Goal: Task Accomplishment & Management: Manage account settings

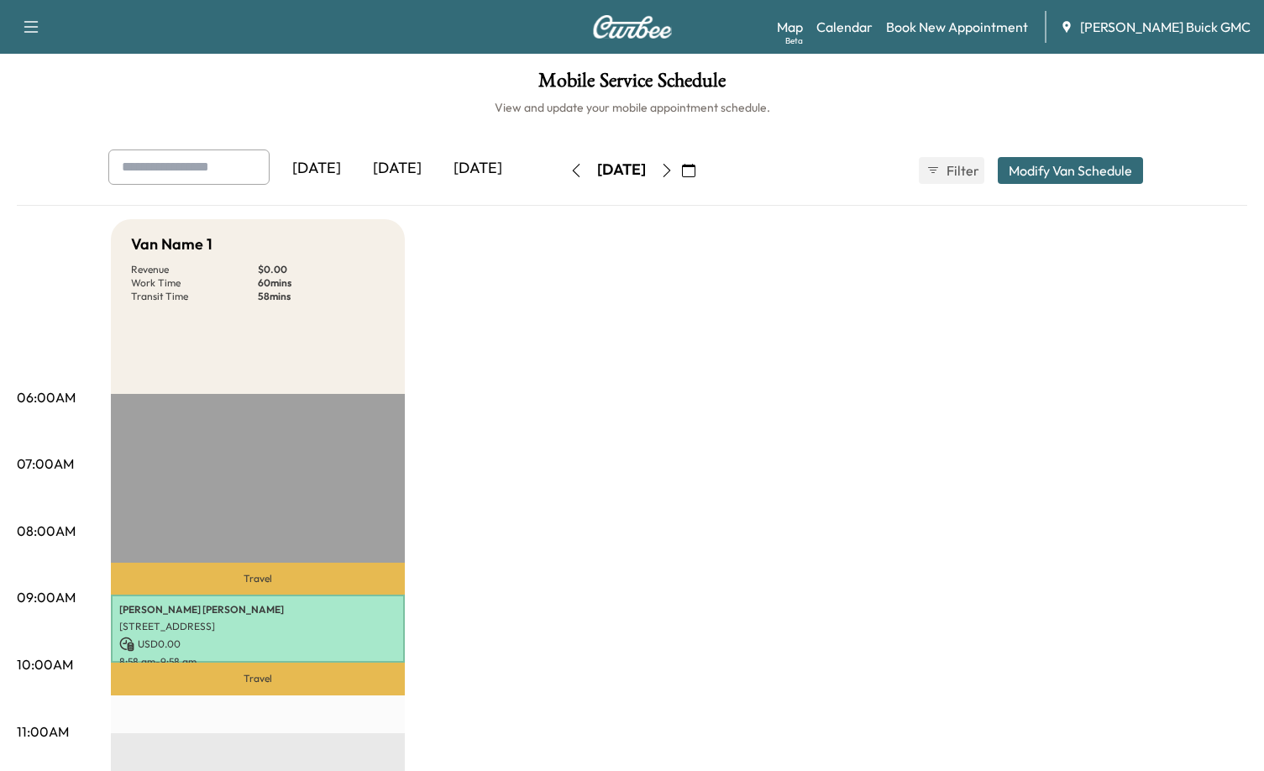
click at [1095, 172] on button "Modify Van Schedule" at bounding box center [1070, 170] width 145 height 27
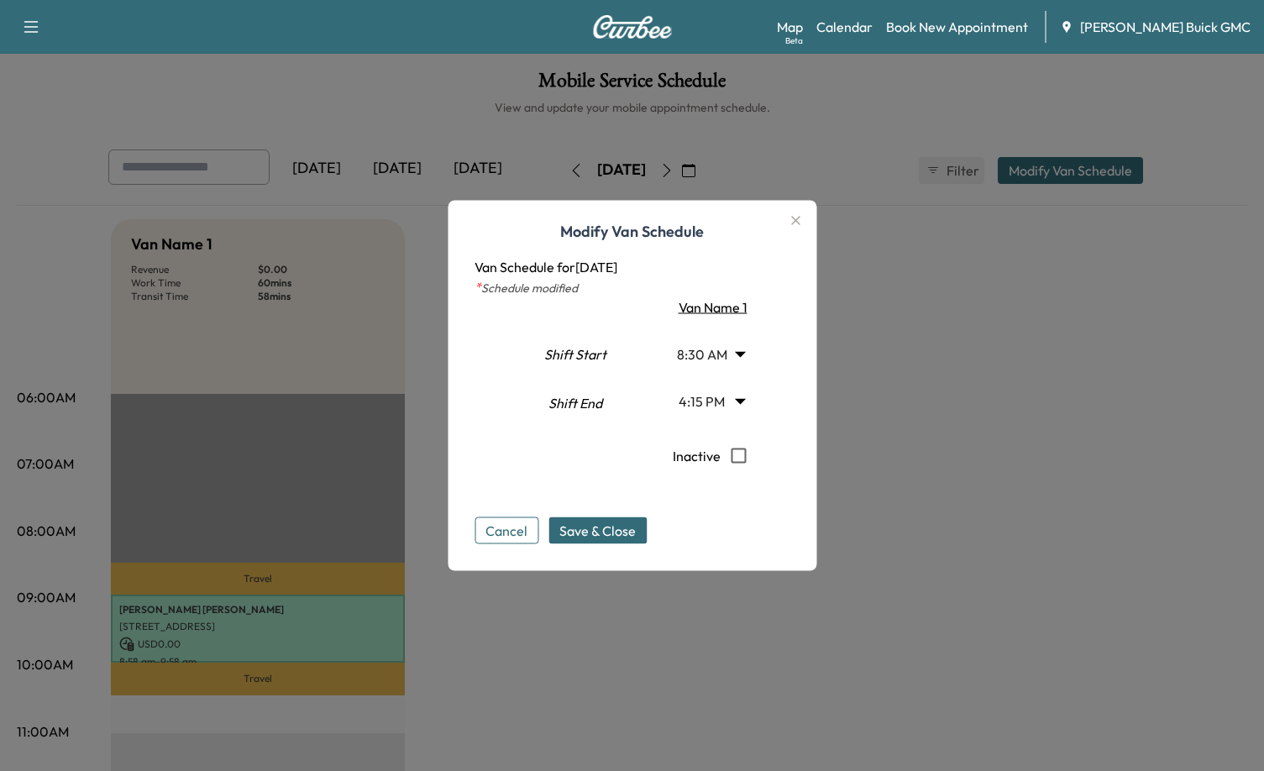
click at [929, 317] on div at bounding box center [632, 385] width 1264 height 771
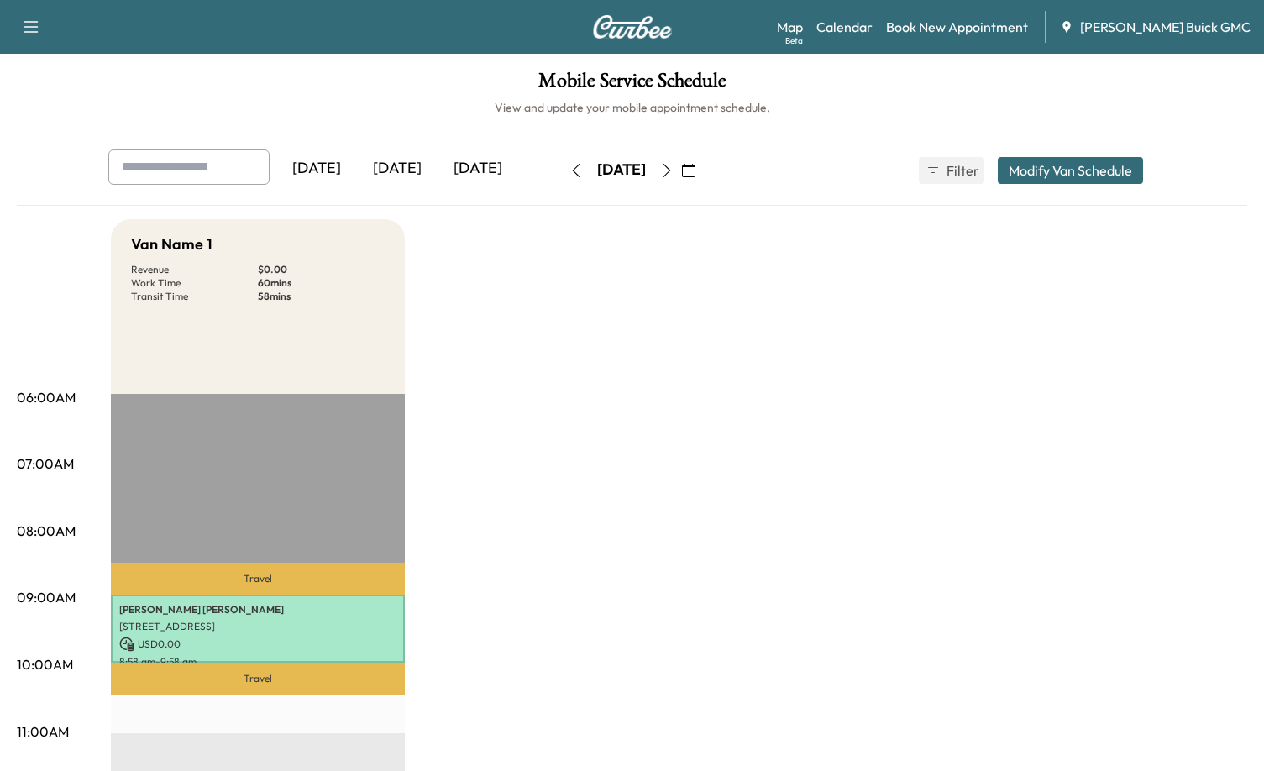
click at [695, 172] on icon "button" at bounding box center [688, 170] width 13 height 13
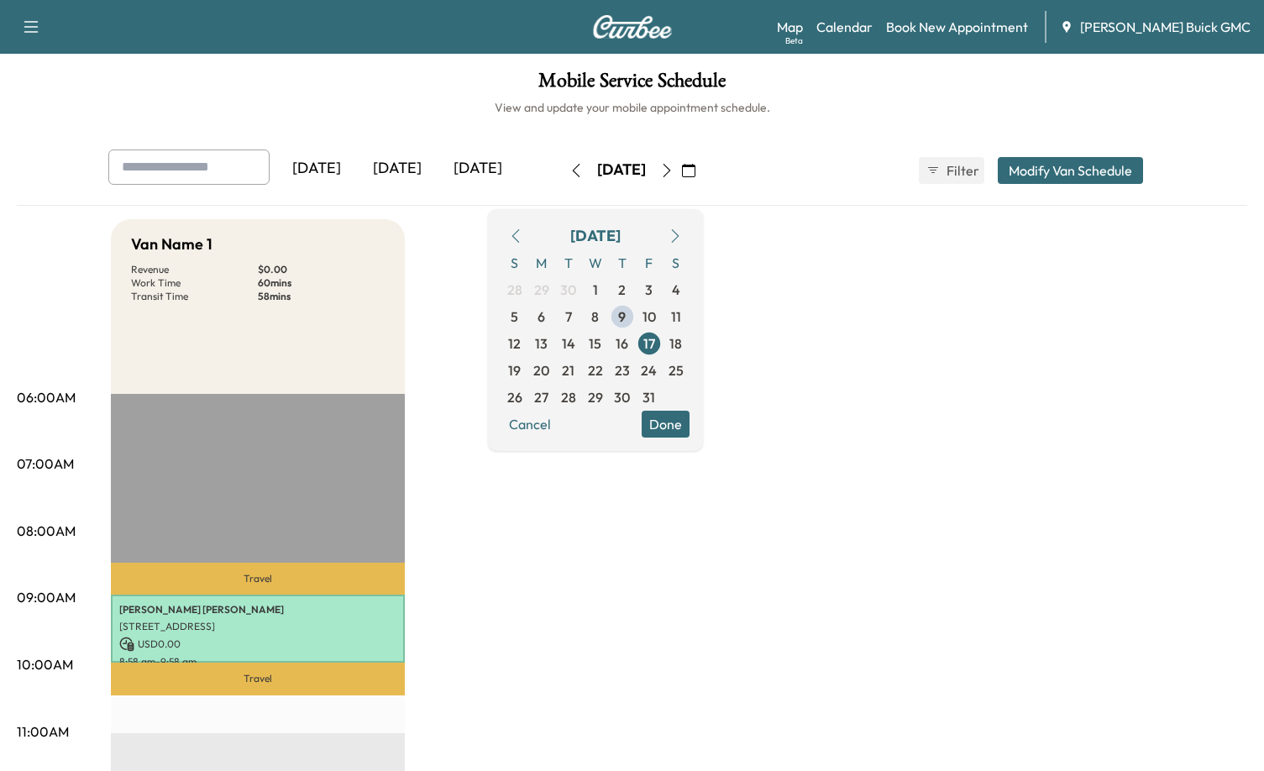
click at [682, 231] on icon "button" at bounding box center [675, 235] width 13 height 13
click at [522, 239] on icon "button" at bounding box center [515, 235] width 13 height 13
click at [575, 347] on span "14" at bounding box center [568, 343] width 13 height 20
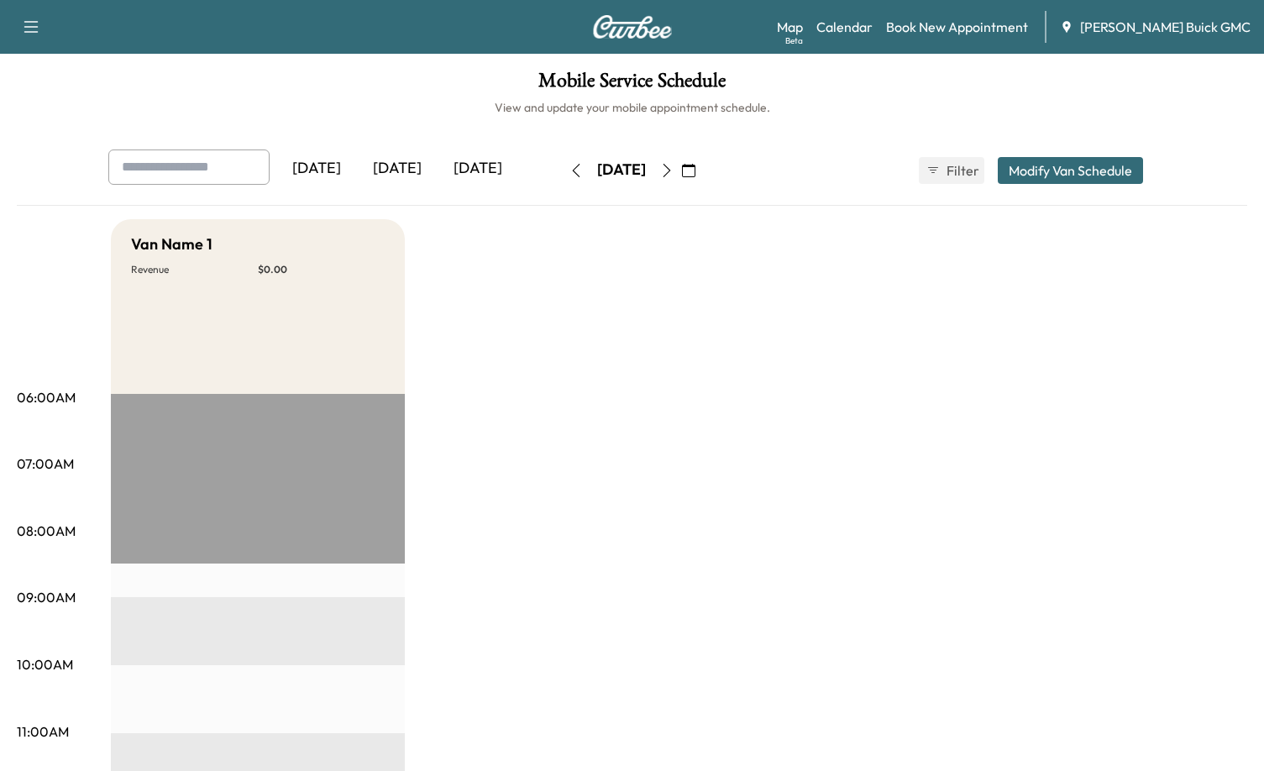
click at [1100, 169] on button "Modify Van Schedule" at bounding box center [1070, 170] width 145 height 27
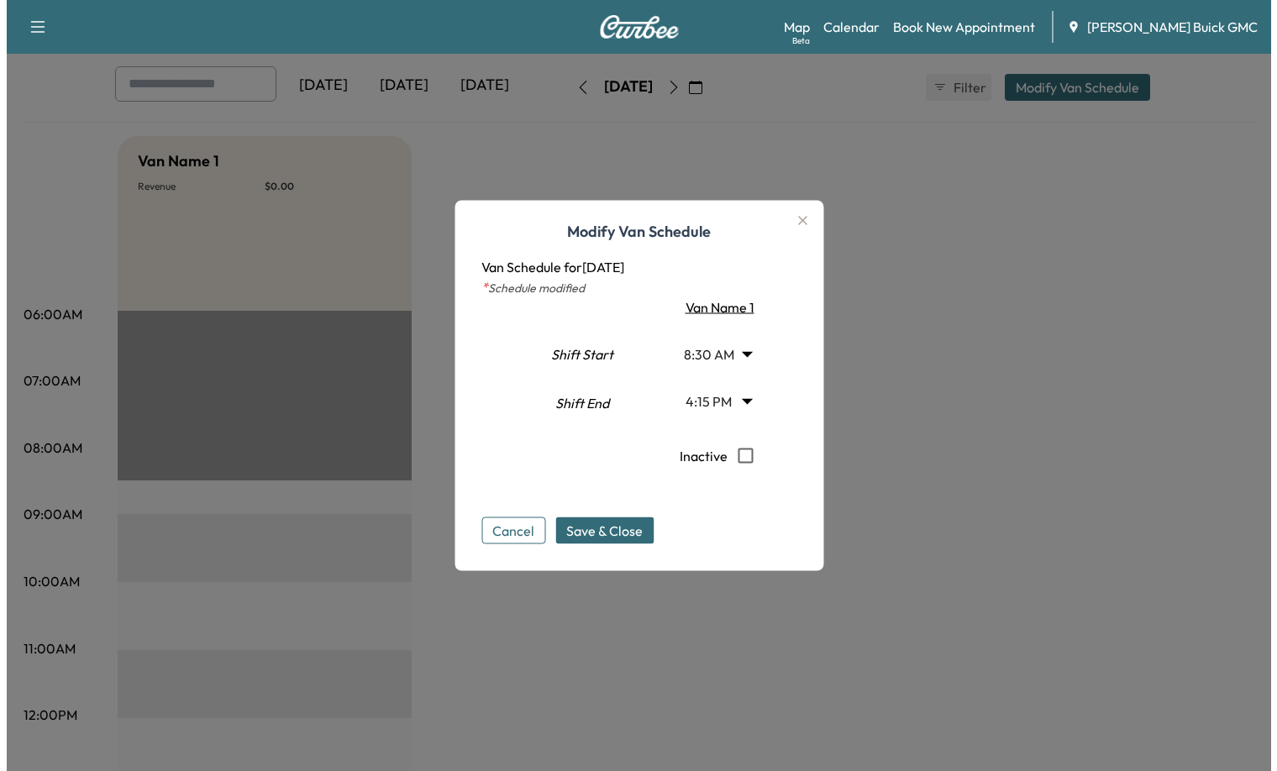
scroll to position [84, 0]
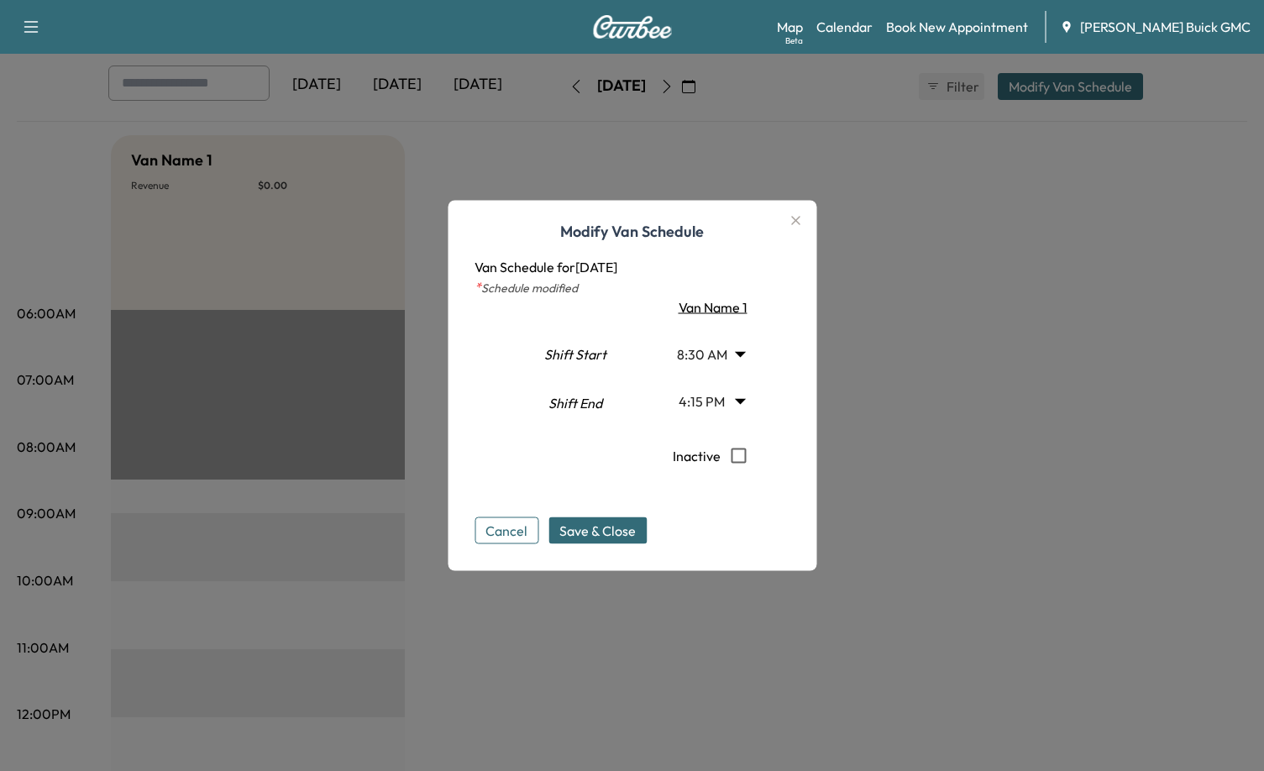
click at [722, 354] on body "Support Log Out Map Beta Calendar Book New Appointment [PERSON_NAME] Buick GMC …" at bounding box center [632, 301] width 1264 height 771
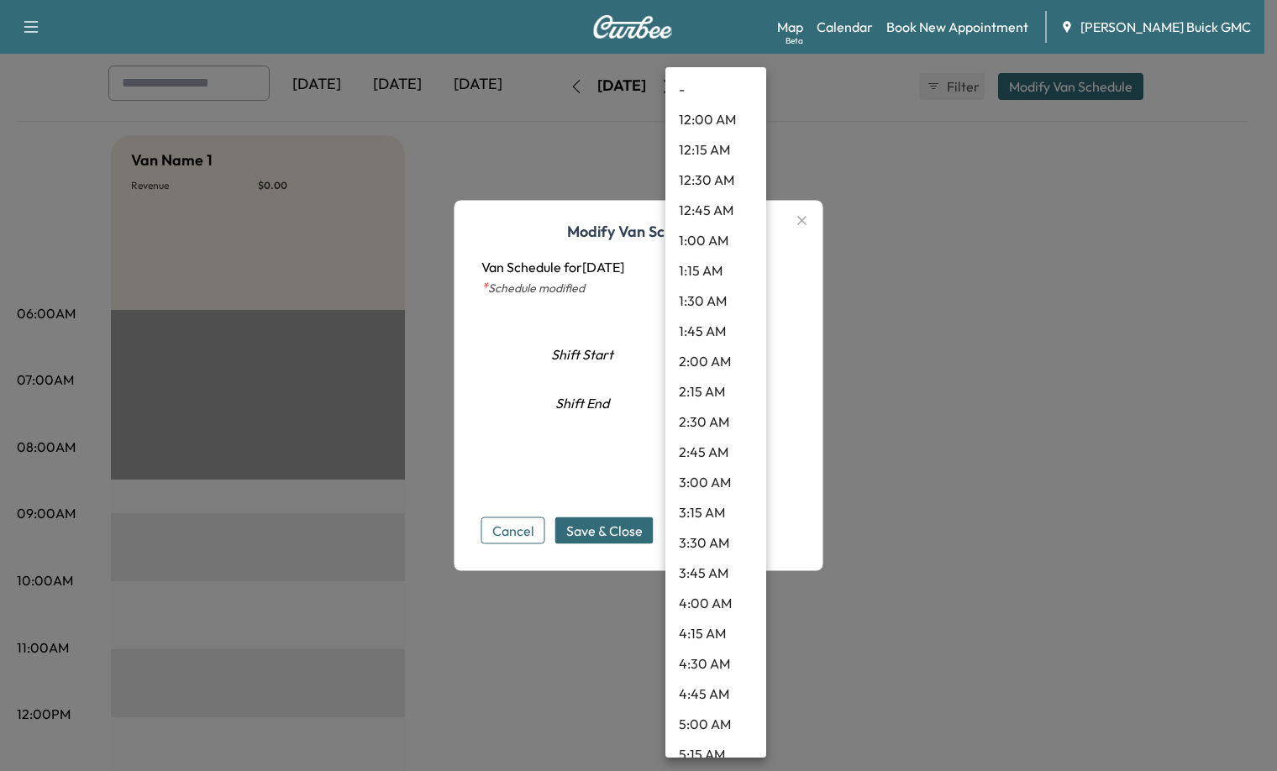
scroll to position [735, 0]
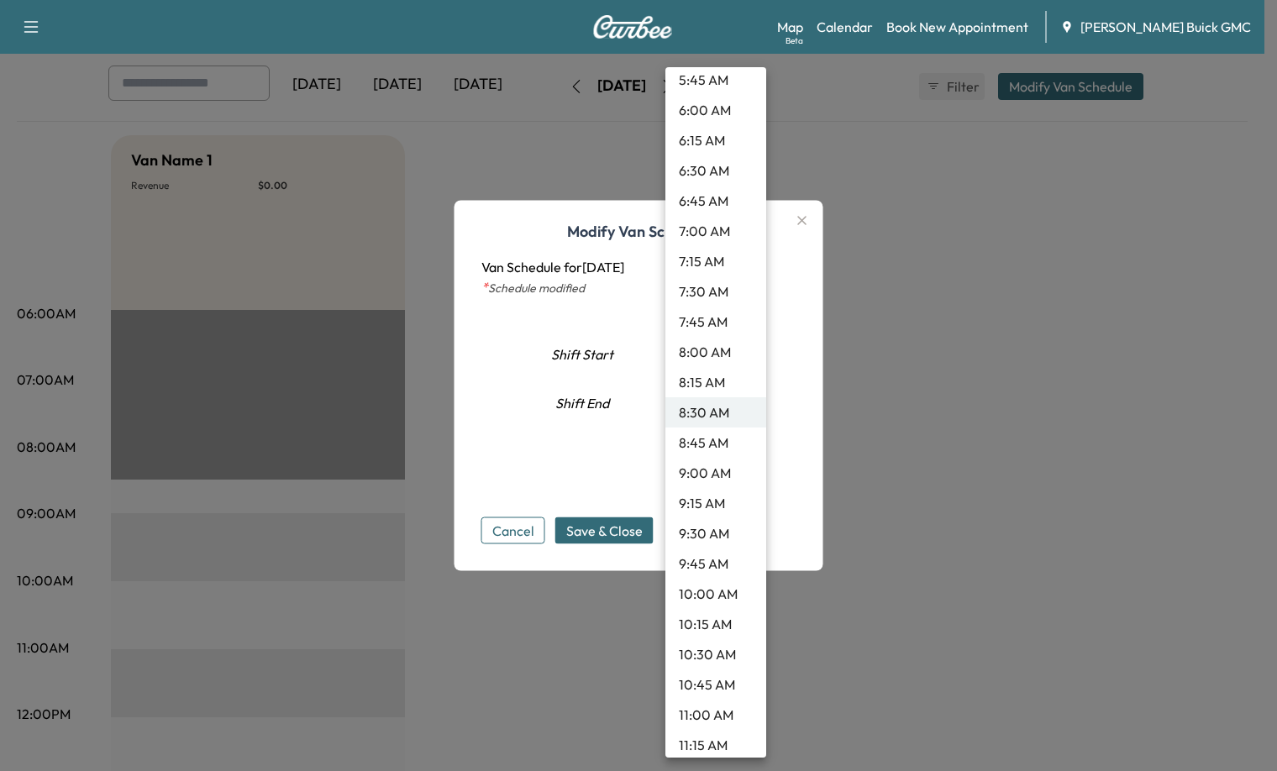
click at [718, 414] on li "8:30 AM" at bounding box center [715, 412] width 101 height 30
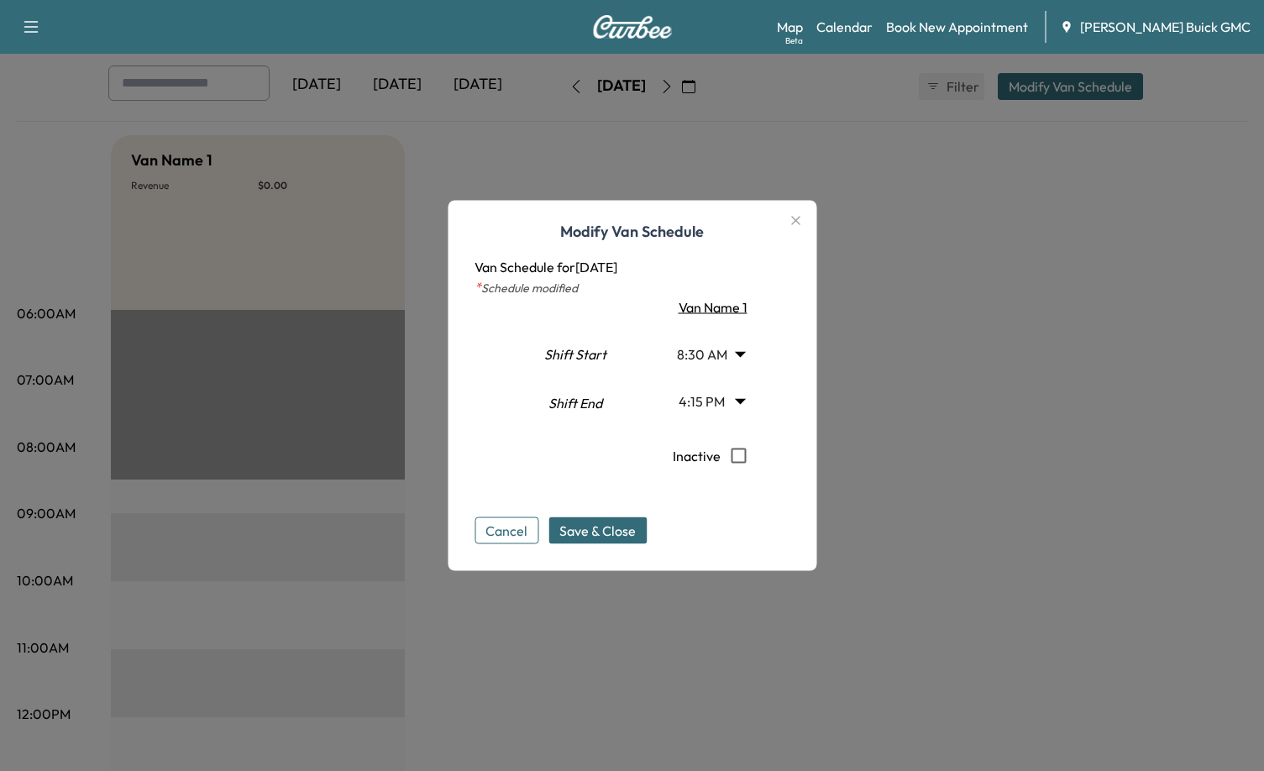
click at [733, 404] on body "Support Log Out Map Beta Calendar Book New Appointment [PERSON_NAME] Buick GMC …" at bounding box center [632, 301] width 1264 height 771
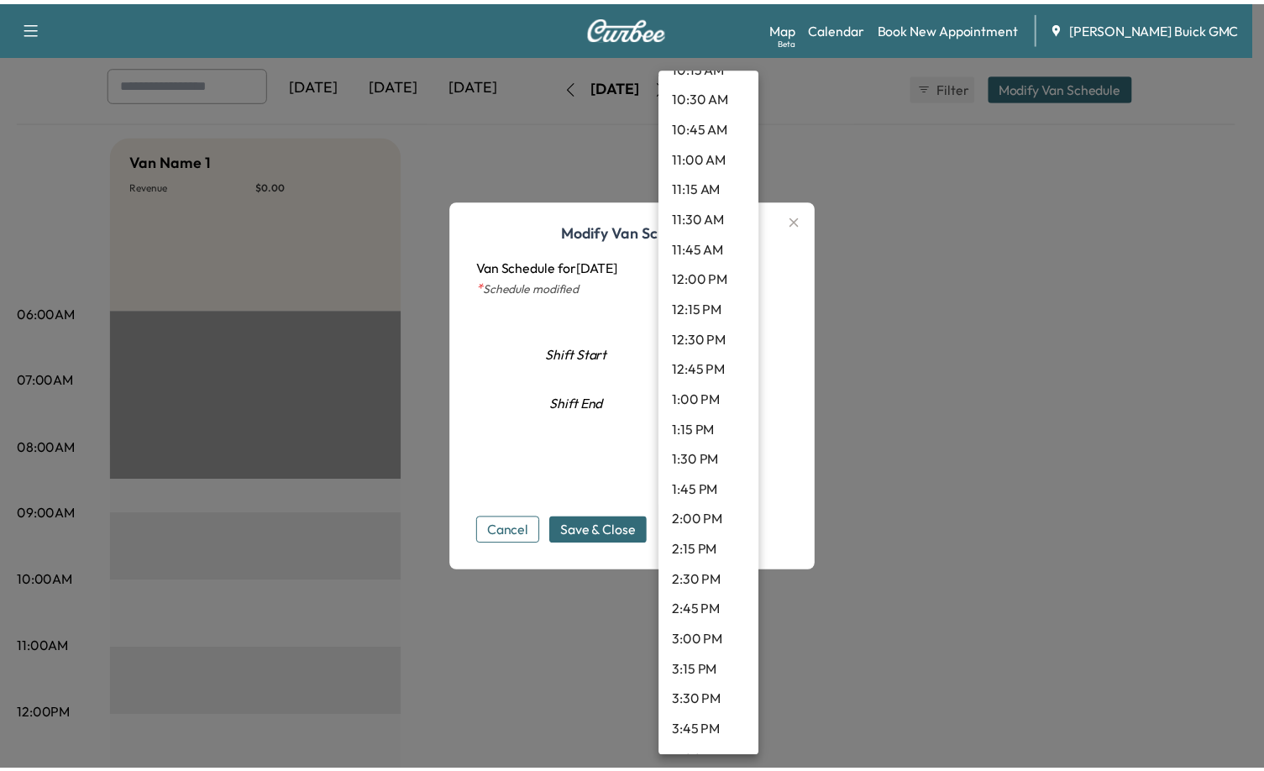
scroll to position [1252, 0]
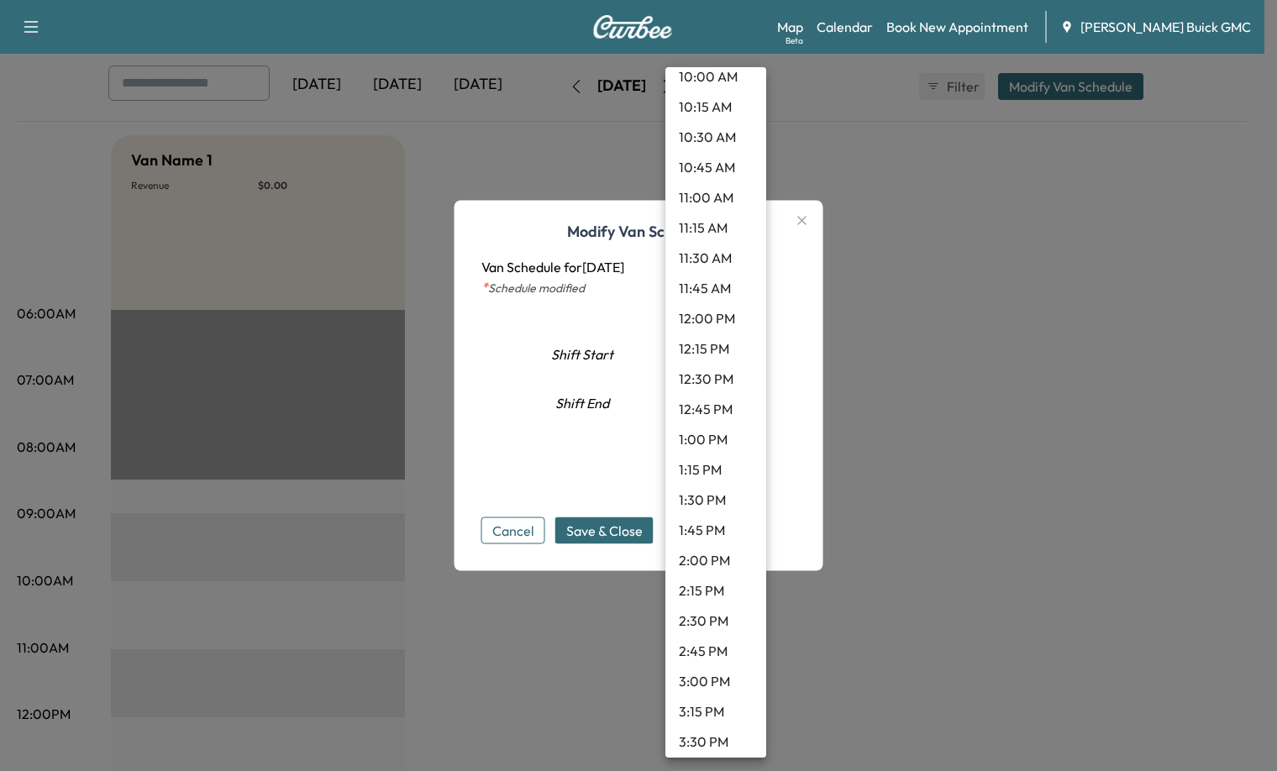
click at [709, 199] on li "11:00 AM" at bounding box center [715, 197] width 101 height 30
type input "**"
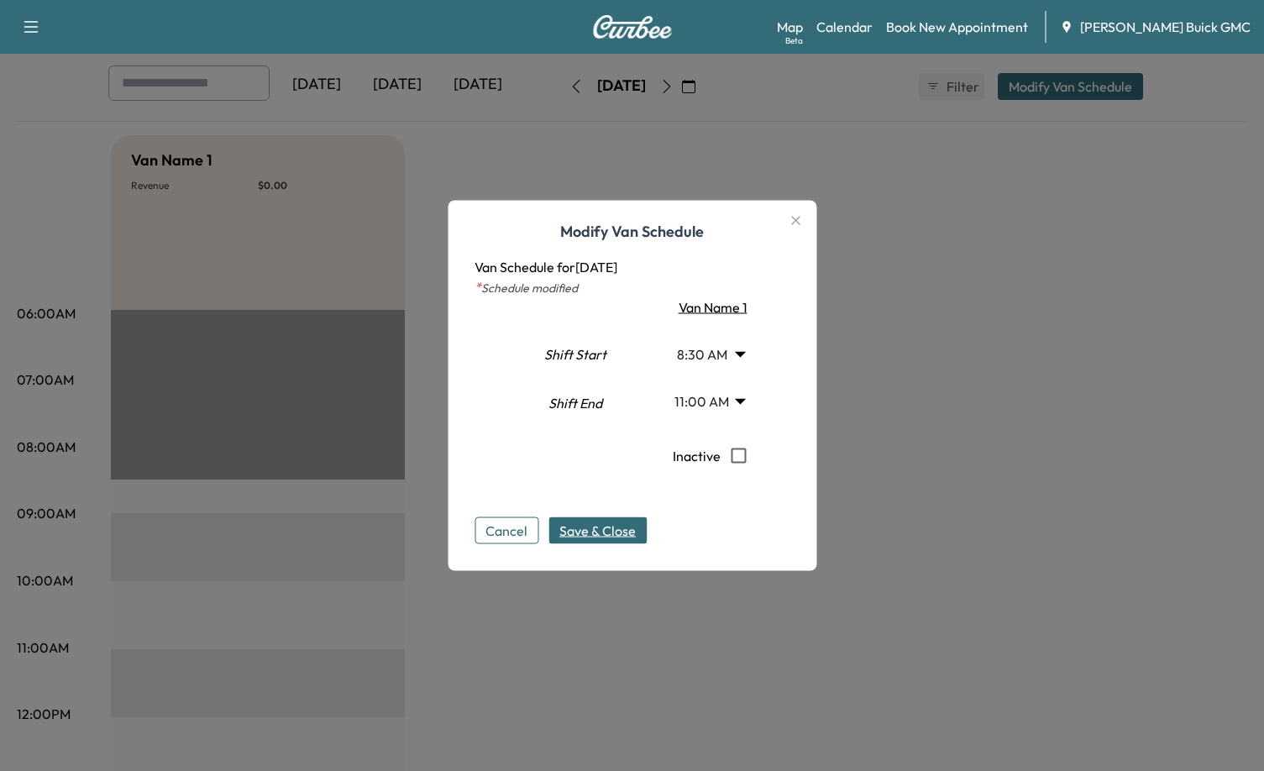
click at [621, 526] on span "Save & Close" at bounding box center [597, 531] width 76 height 20
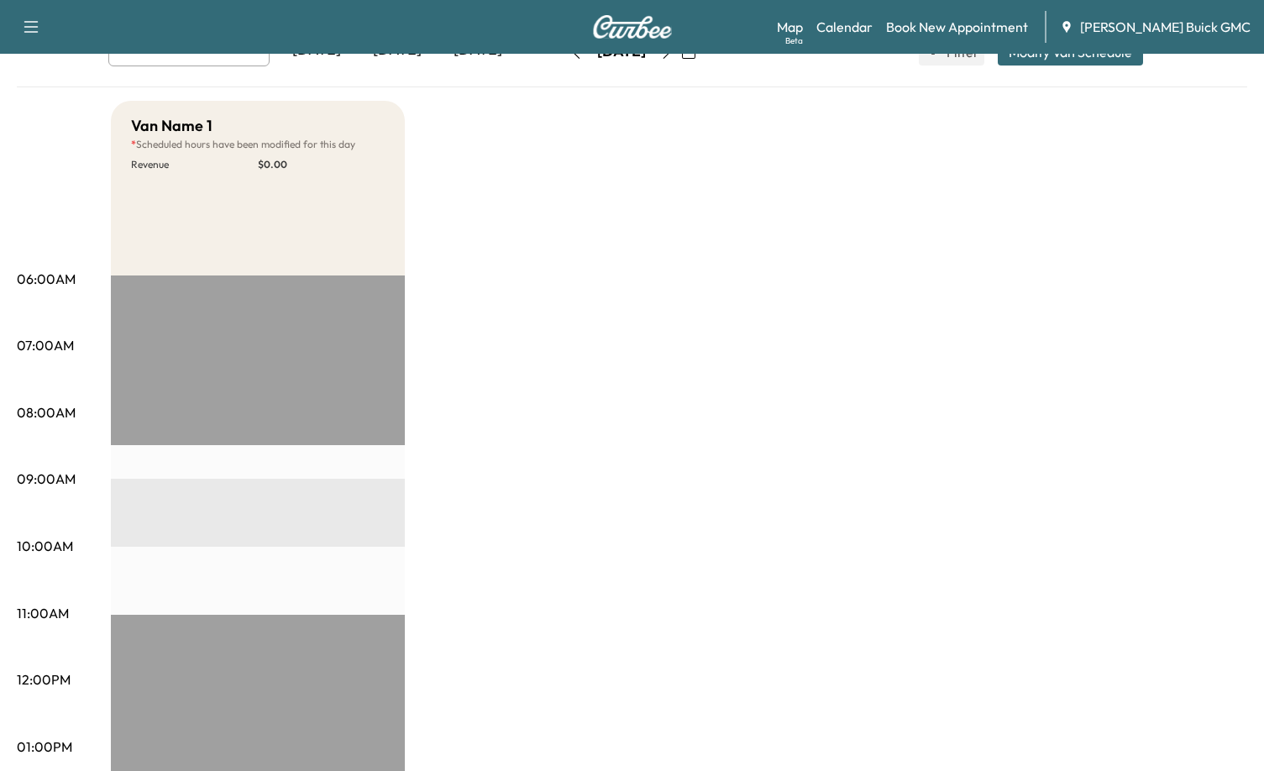
scroll to position [0, 0]
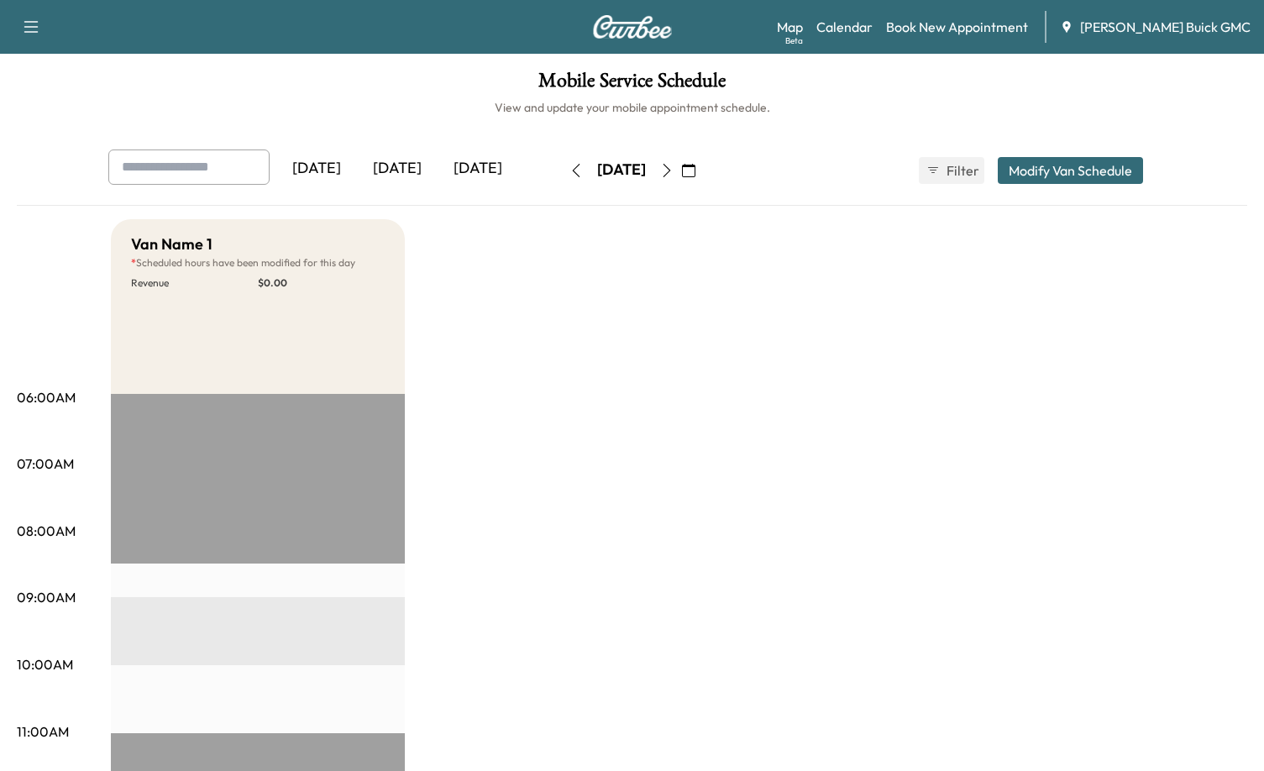
click at [491, 171] on div "[DATE]" at bounding box center [478, 169] width 81 height 39
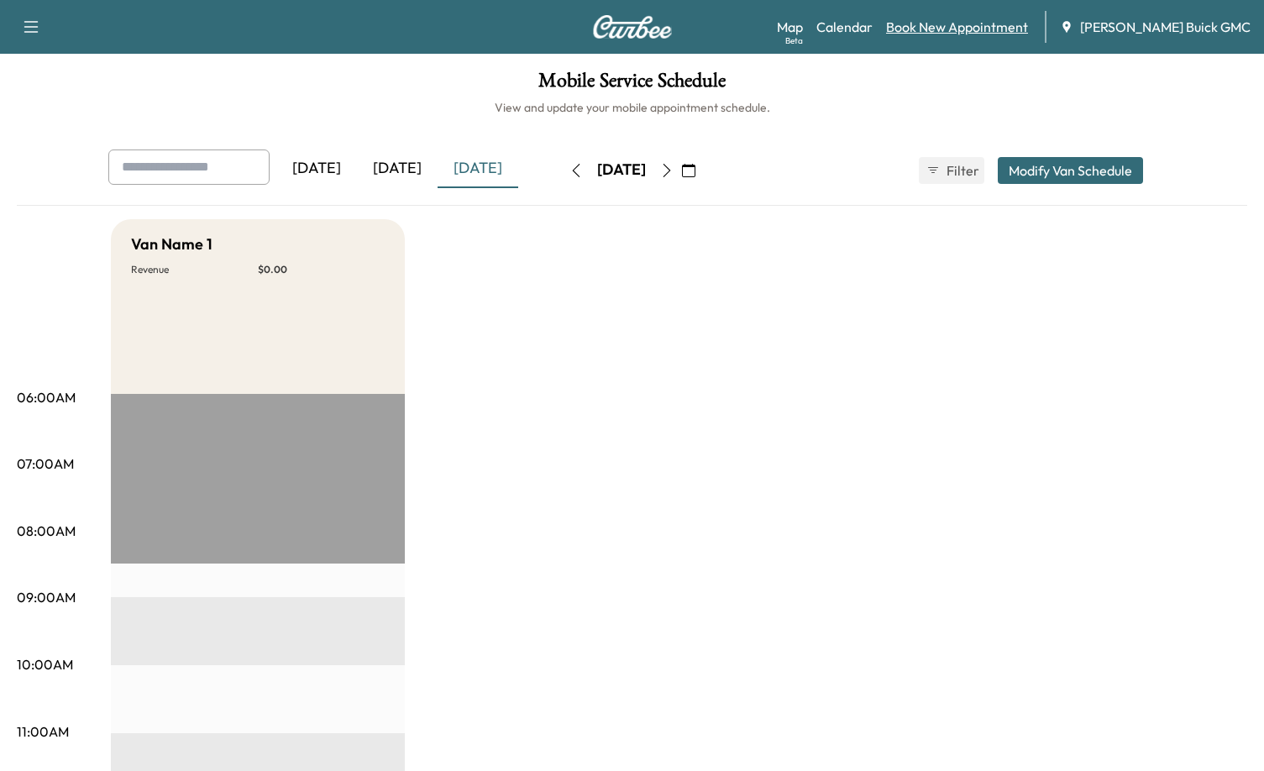
click at [1022, 34] on link "Book New Appointment" at bounding box center [957, 27] width 142 height 20
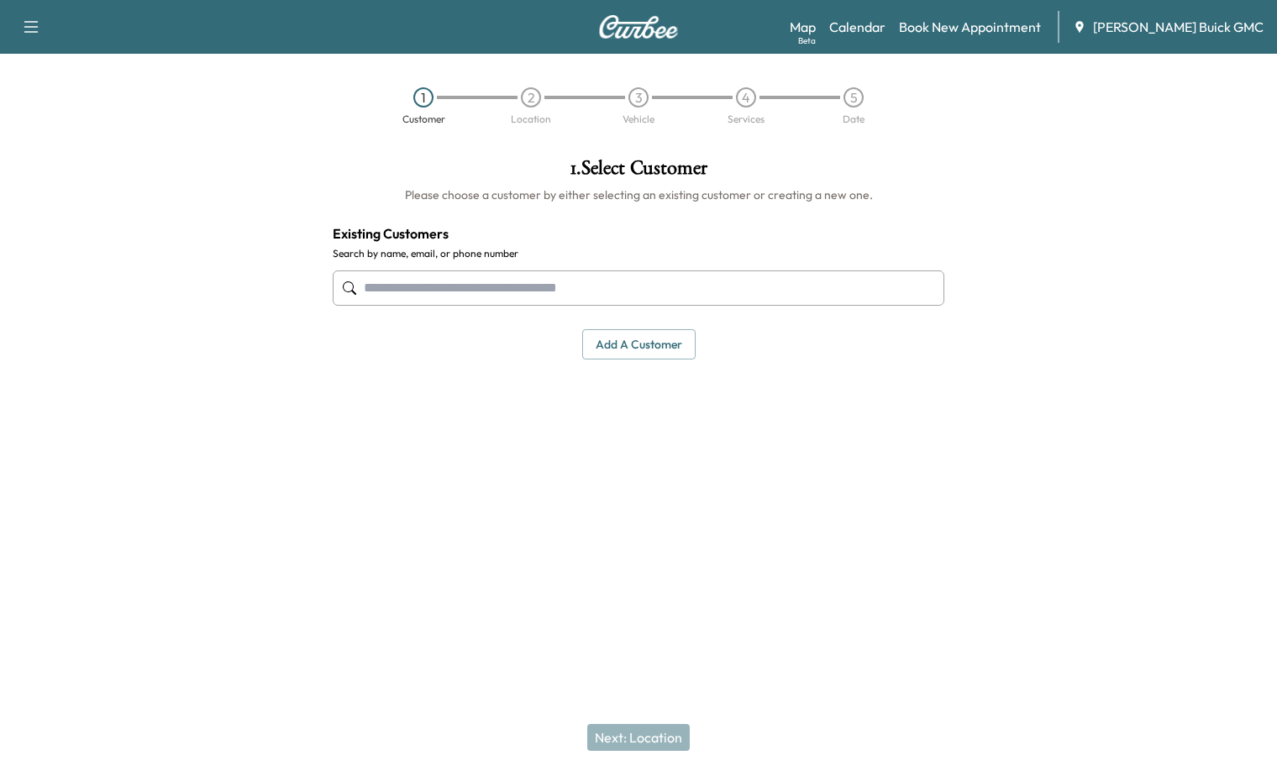
click at [658, 287] on input "text" at bounding box center [638, 287] width 611 height 35
click at [508, 281] on input "text" at bounding box center [638, 287] width 611 height 35
drag, startPoint x: 559, startPoint y: 313, endPoint x: 480, endPoint y: 307, distance: 80.0
click at [559, 314] on div at bounding box center [638, 287] width 611 height 55
click at [415, 286] on input "text" at bounding box center [638, 287] width 611 height 35
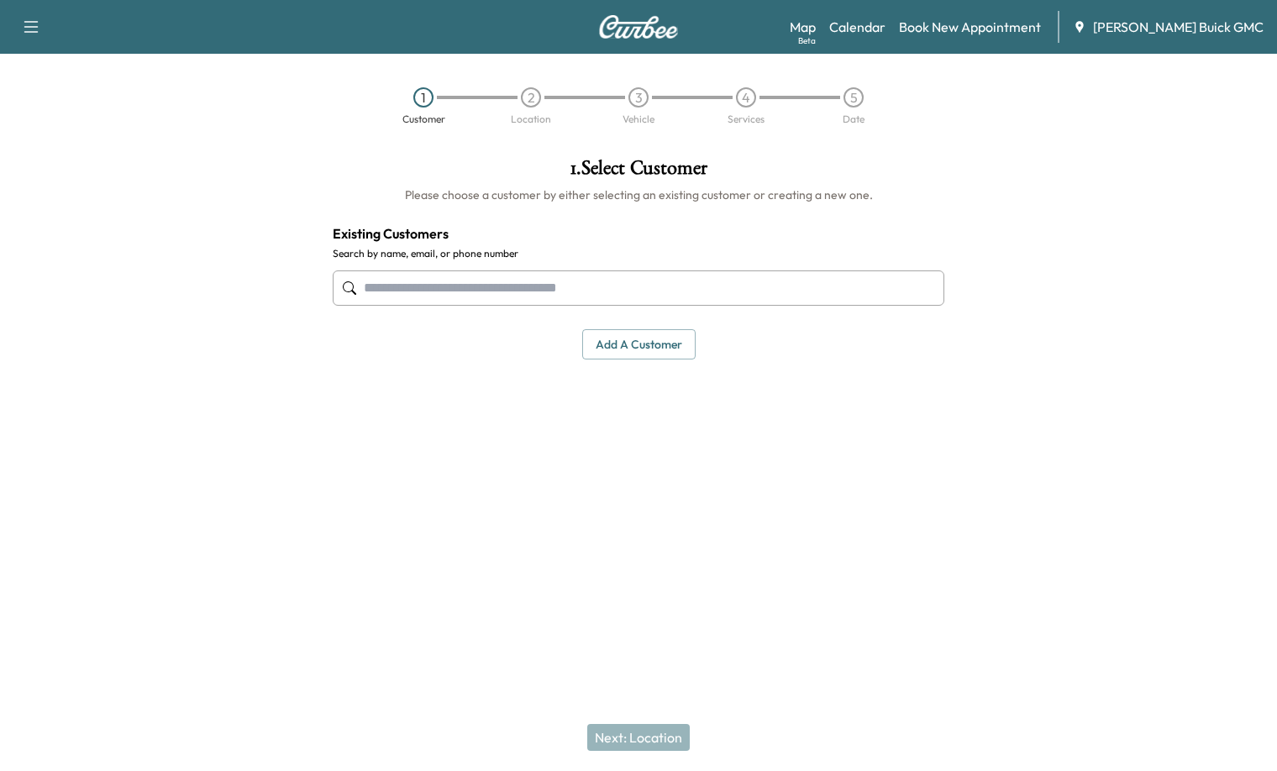
click at [405, 288] on input "text" at bounding box center [638, 287] width 611 height 35
paste input "**********"
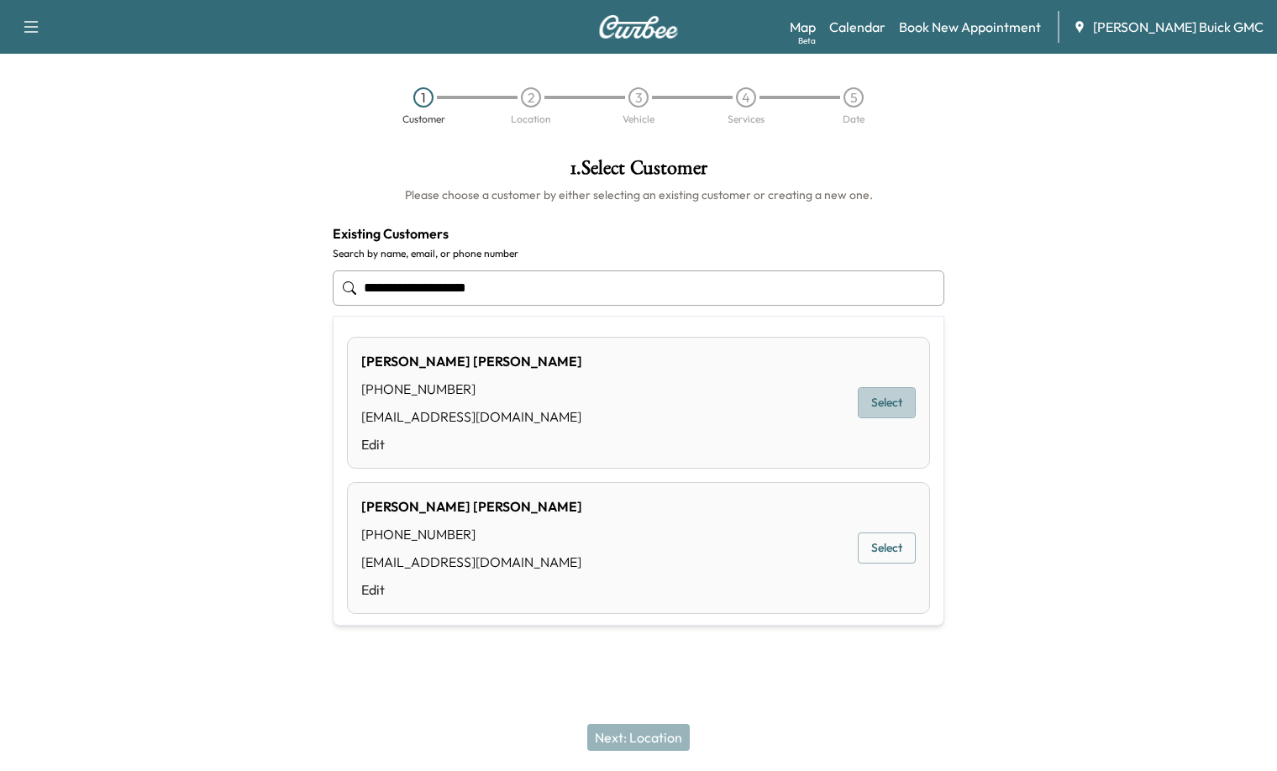
click at [873, 398] on button "Select" at bounding box center [887, 402] width 58 height 31
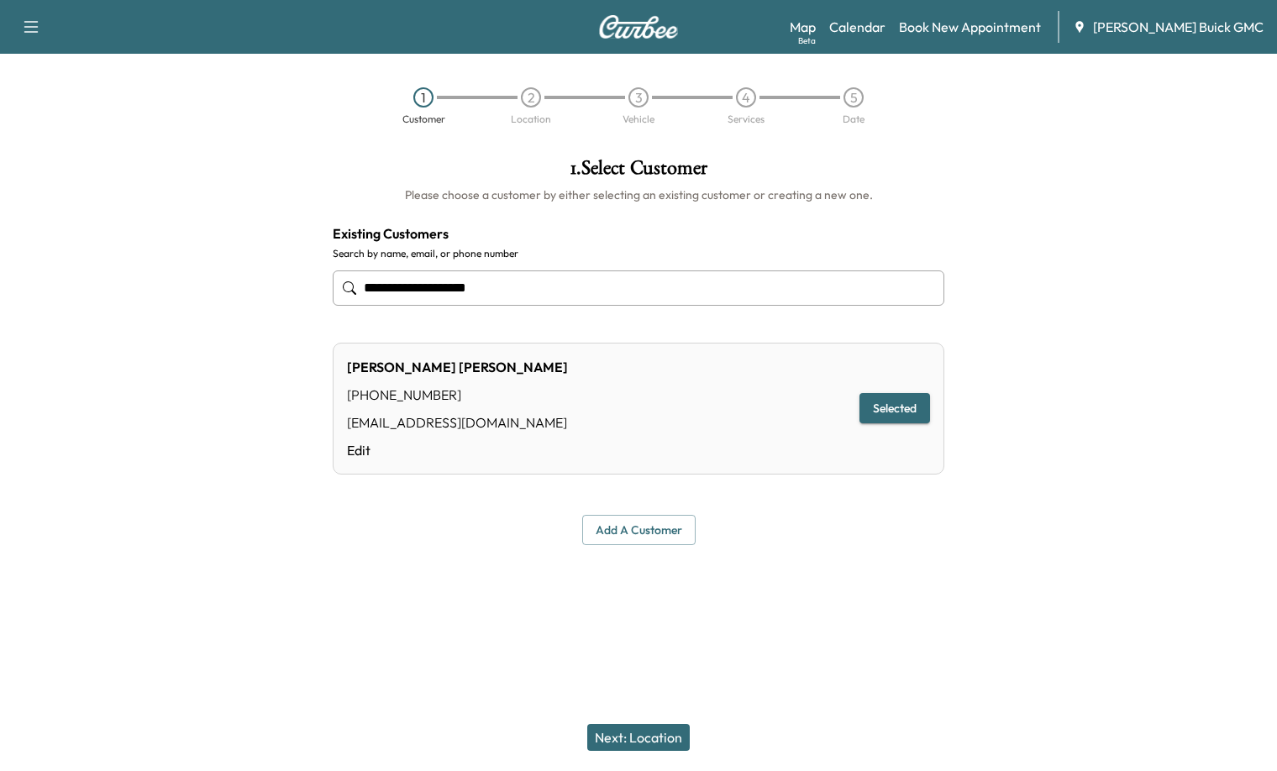
type input "**********"
click at [685, 734] on button "Next: Location" at bounding box center [638, 737] width 102 height 27
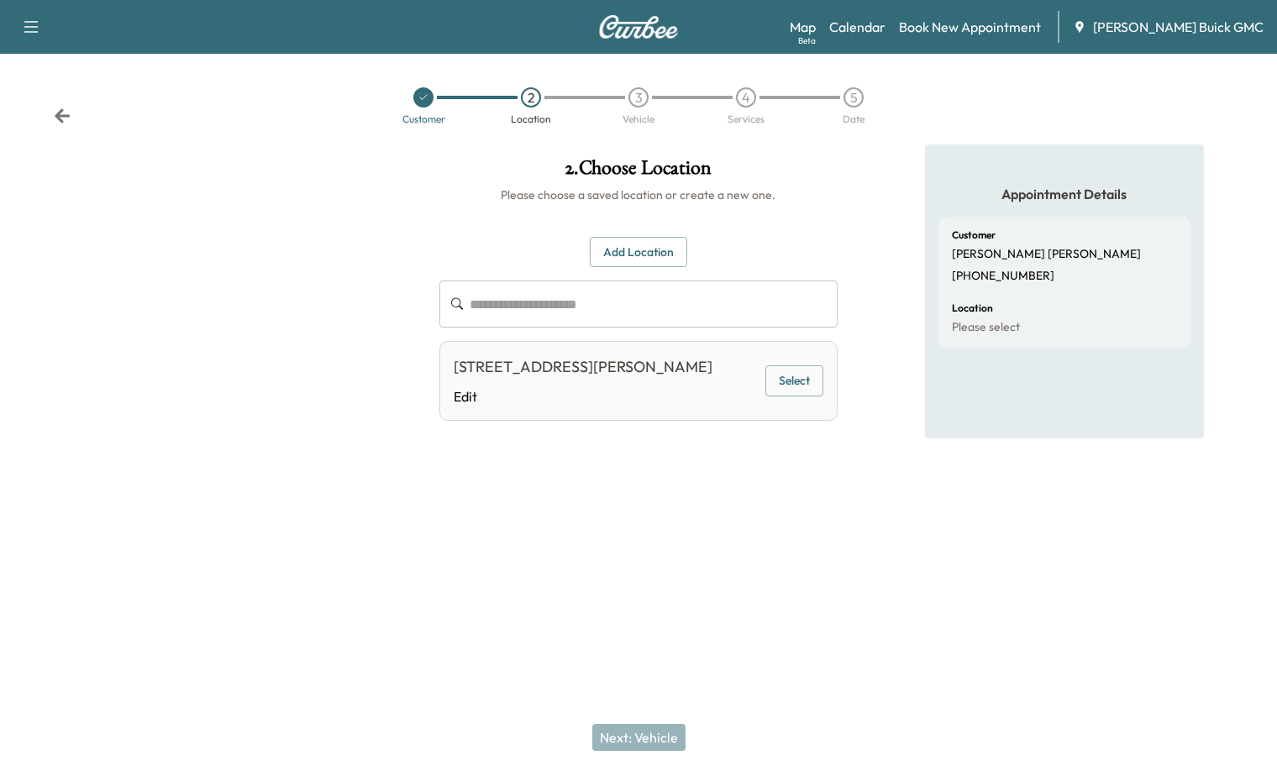
click at [794, 386] on button "Select" at bounding box center [794, 380] width 58 height 31
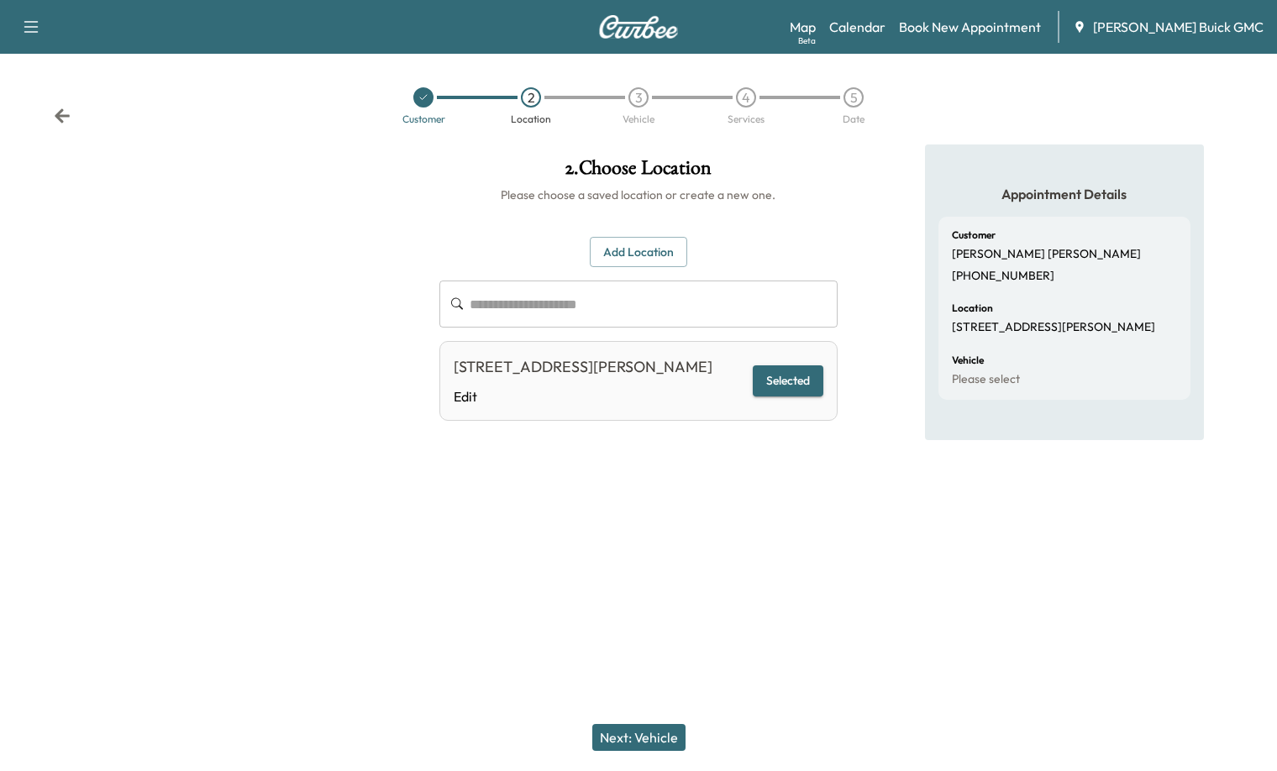
click at [643, 741] on button "Next: Vehicle" at bounding box center [638, 737] width 93 height 27
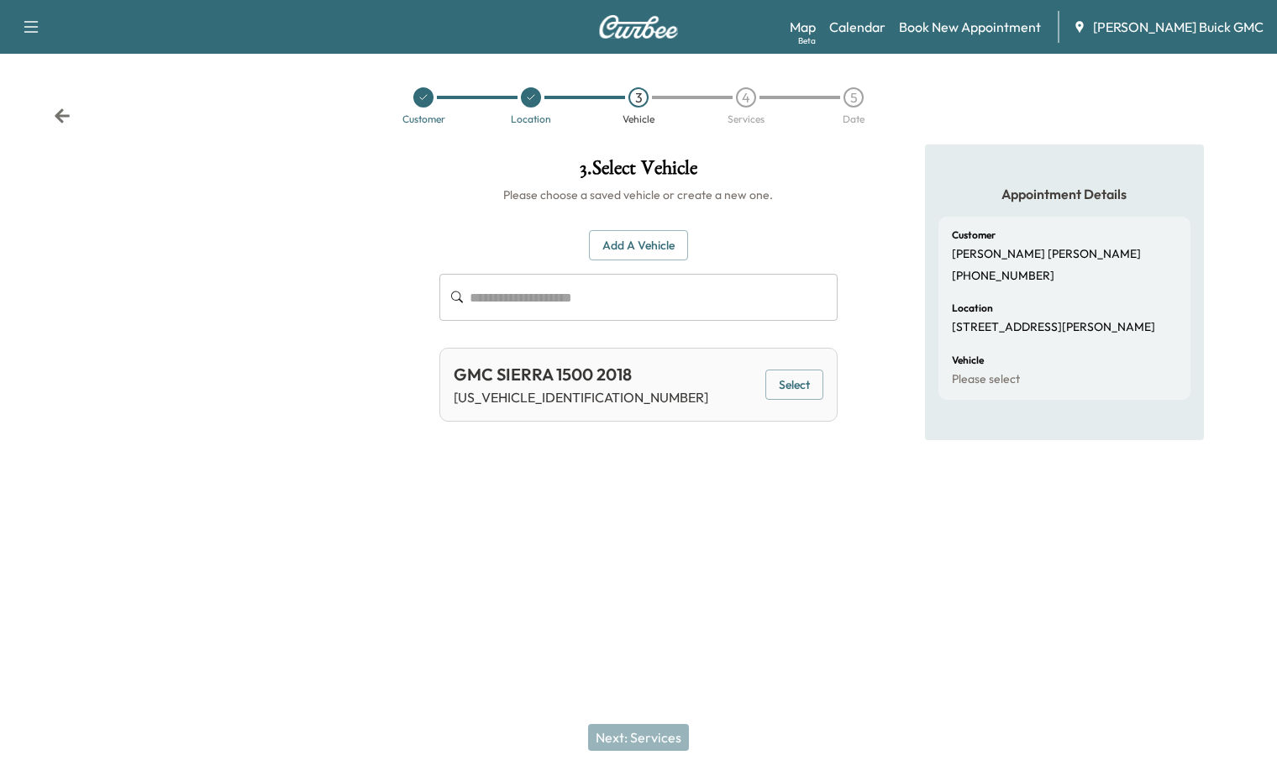
click at [784, 378] on button "Select" at bounding box center [794, 385] width 58 height 31
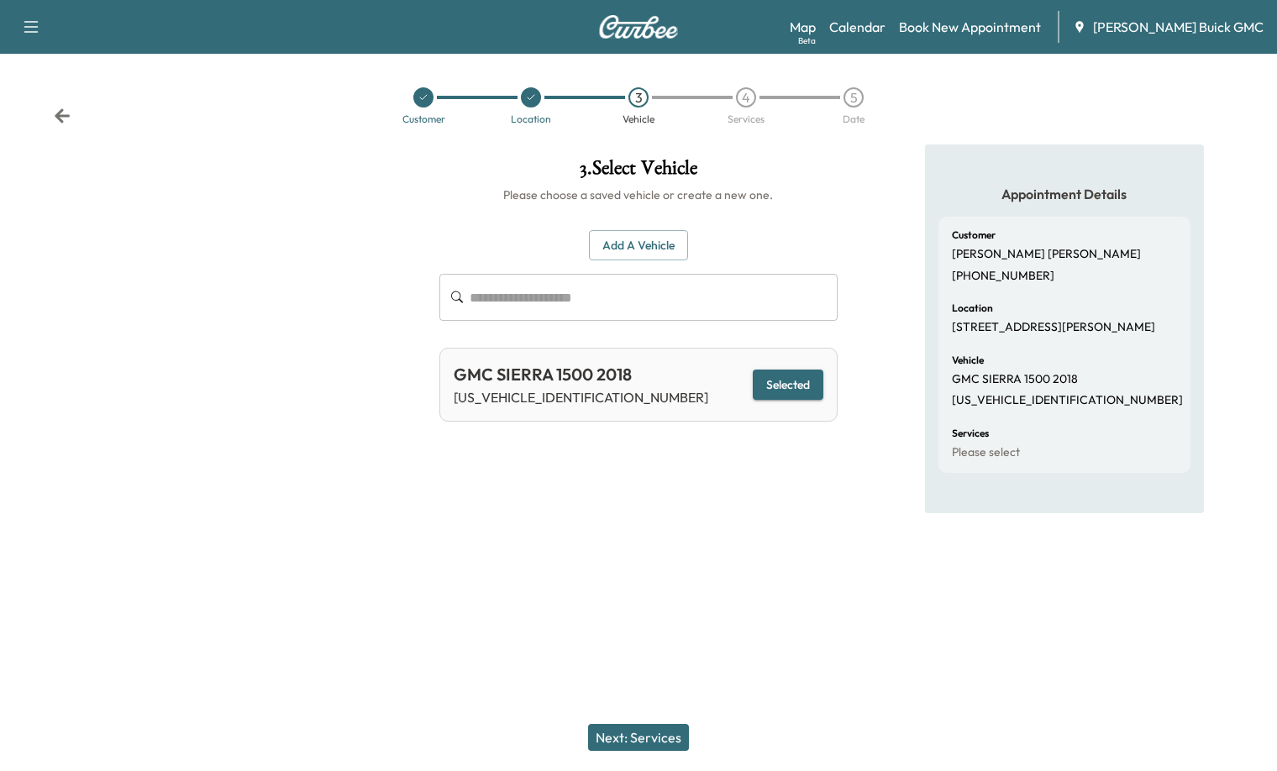
click at [618, 747] on button "Next: Services" at bounding box center [638, 737] width 101 height 27
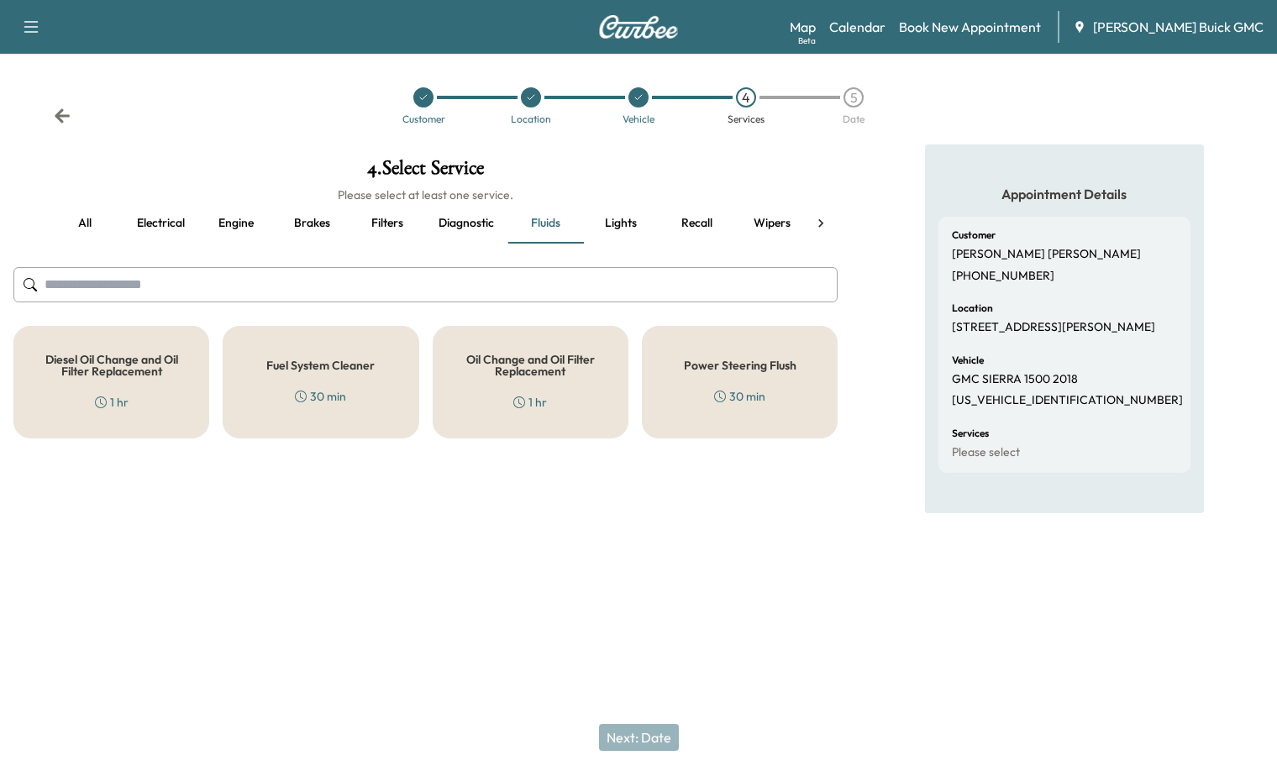
click at [569, 375] on h5 "Oil Change and Oil Filter Replacement" at bounding box center [530, 366] width 140 height 24
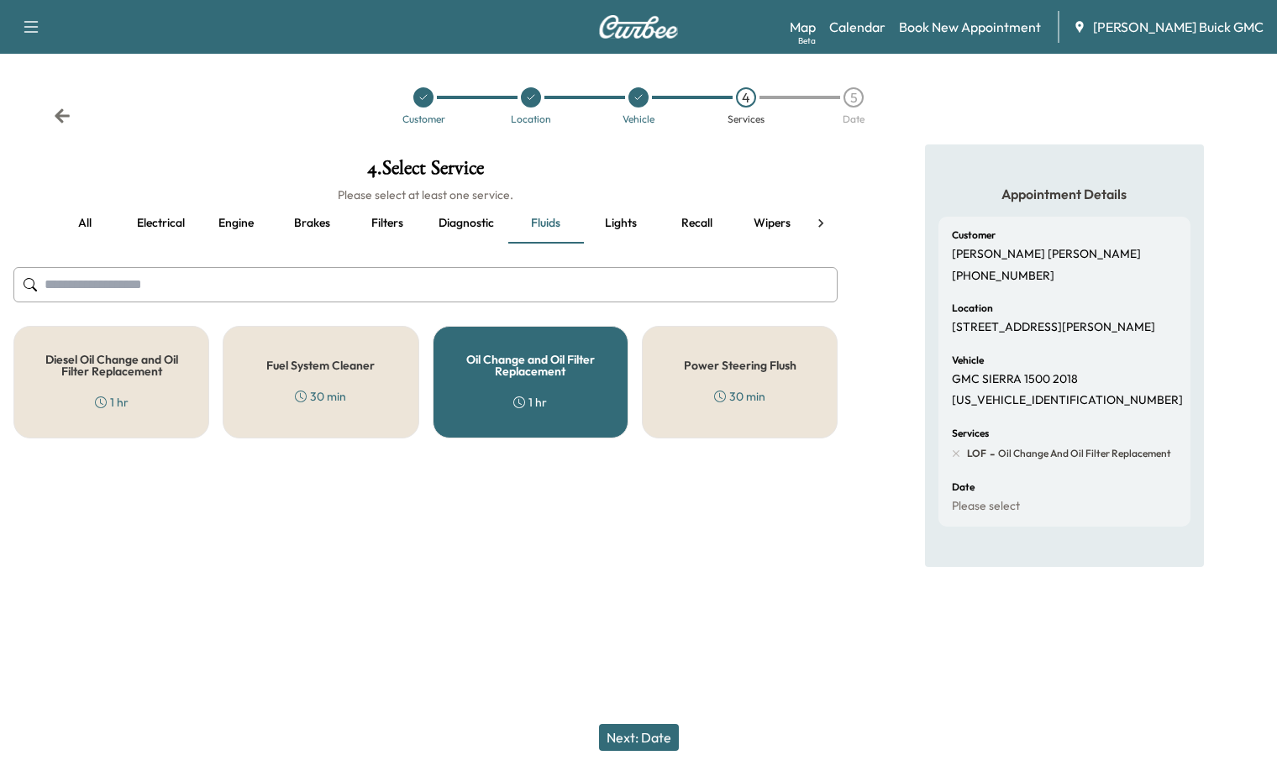
click at [632, 732] on button "Next: Date" at bounding box center [639, 737] width 80 height 27
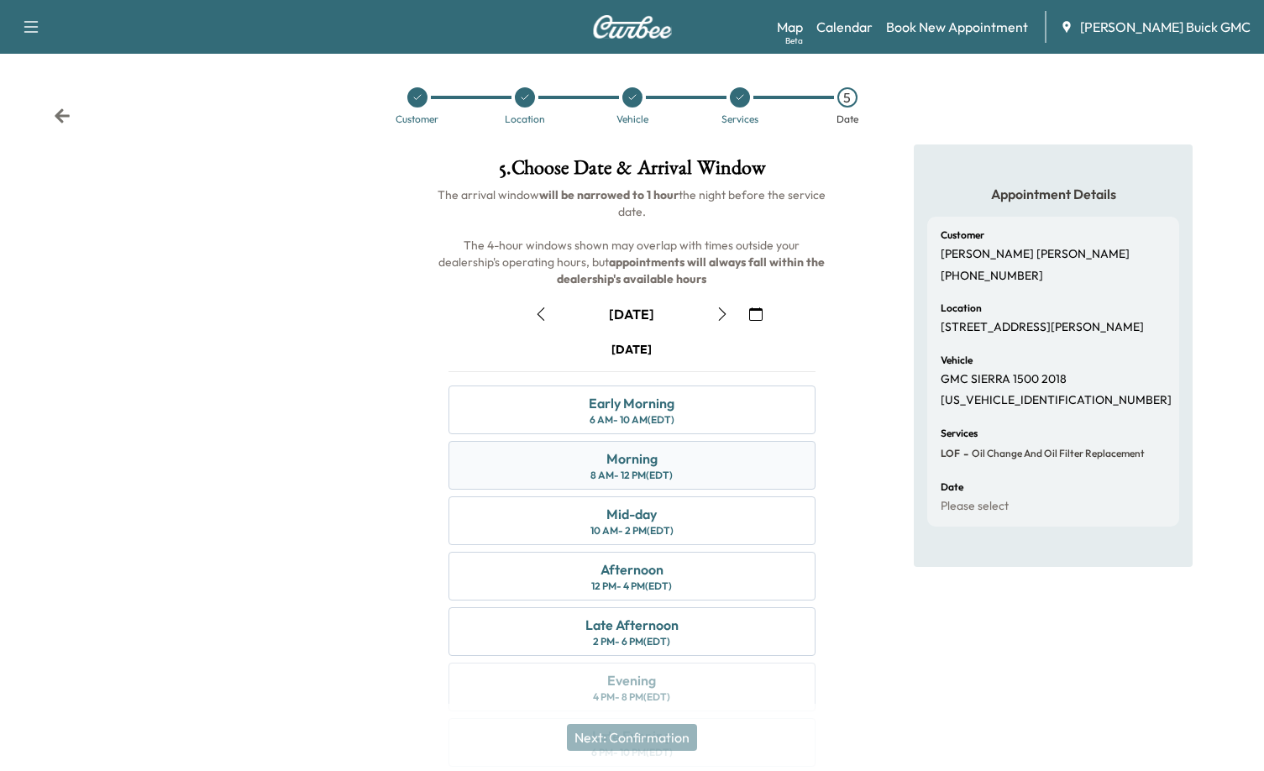
click at [627, 466] on div "Morning" at bounding box center [631, 459] width 51 height 20
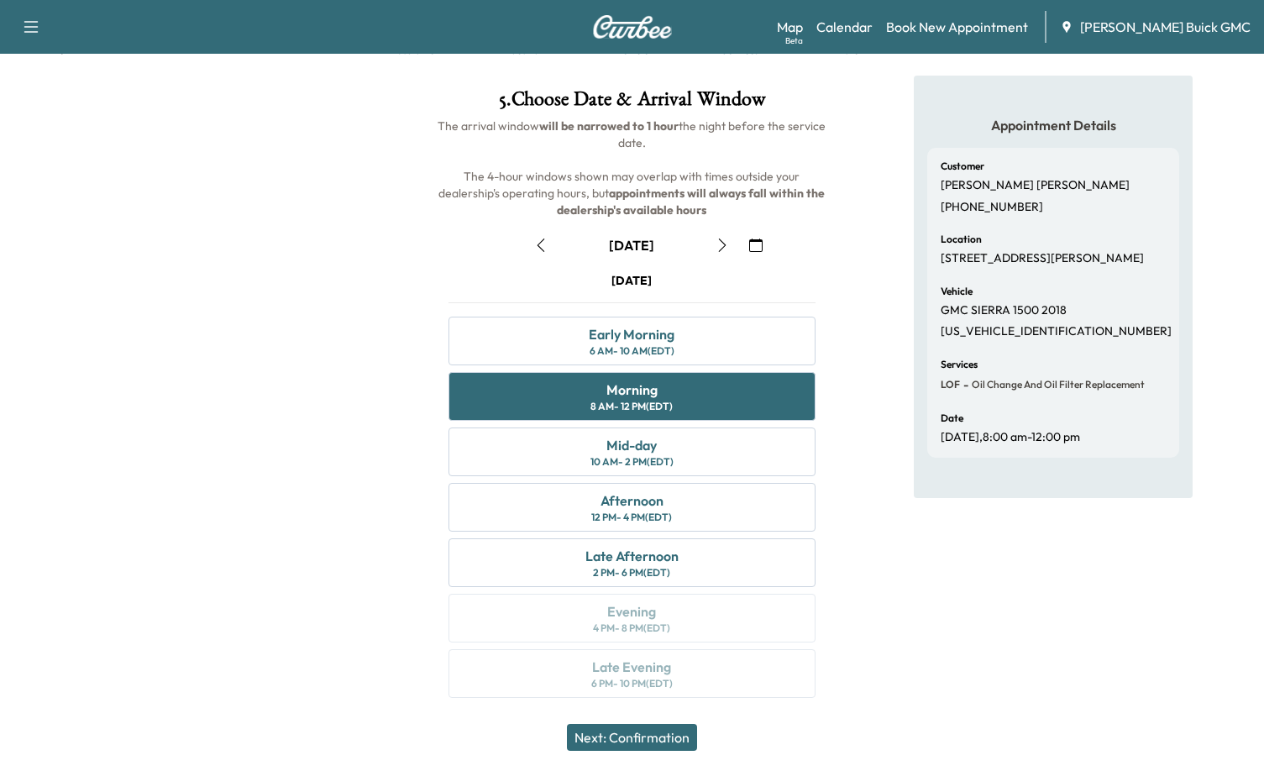
scroll to position [70, 0]
click at [649, 744] on button "Next: Confirmation" at bounding box center [632, 737] width 130 height 27
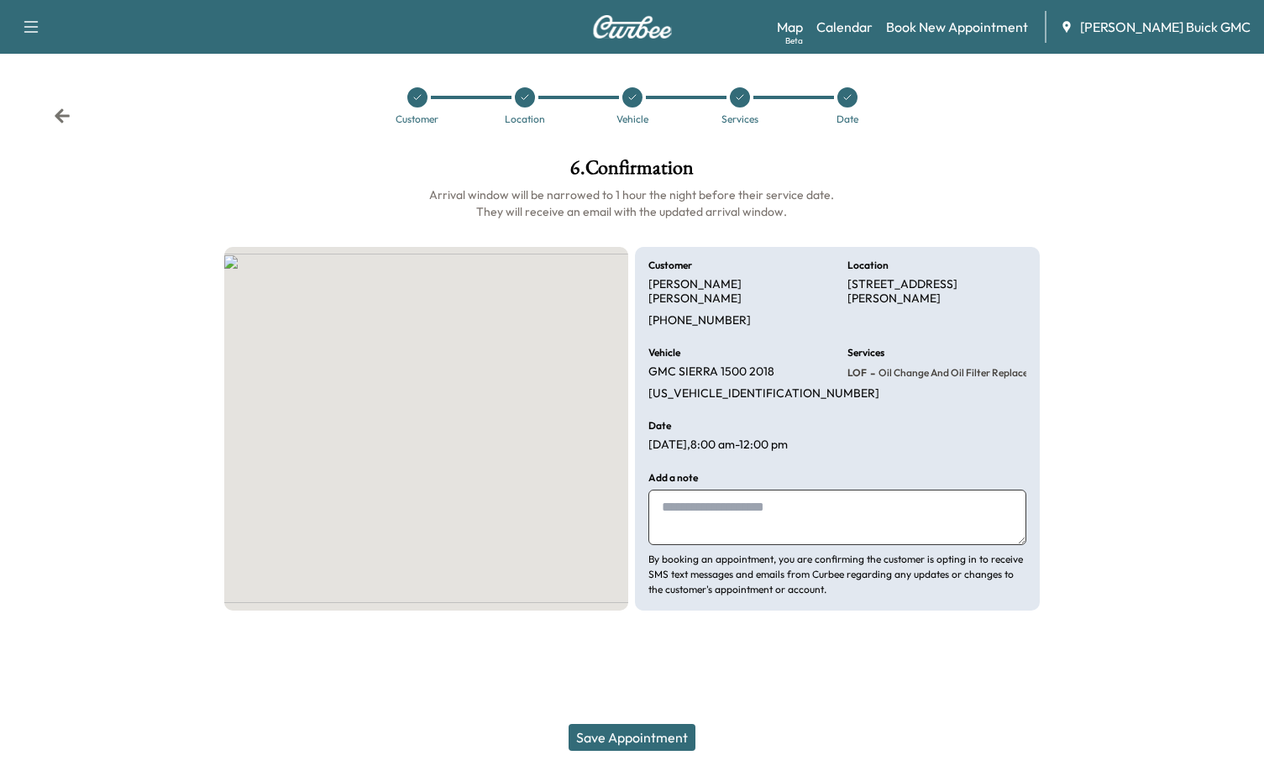
scroll to position [0, 0]
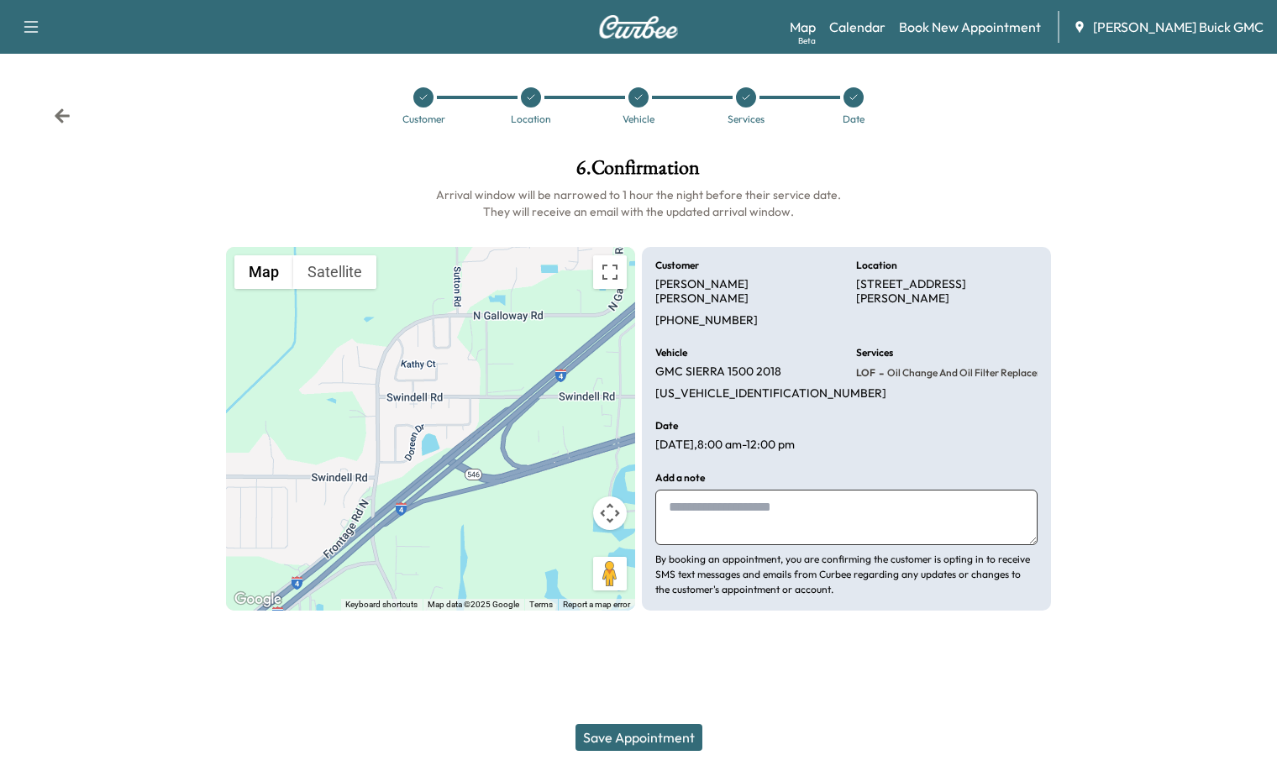
click at [715, 510] on textarea at bounding box center [846, 517] width 382 height 55
click at [661, 737] on button "Save Appointment" at bounding box center [638, 737] width 127 height 27
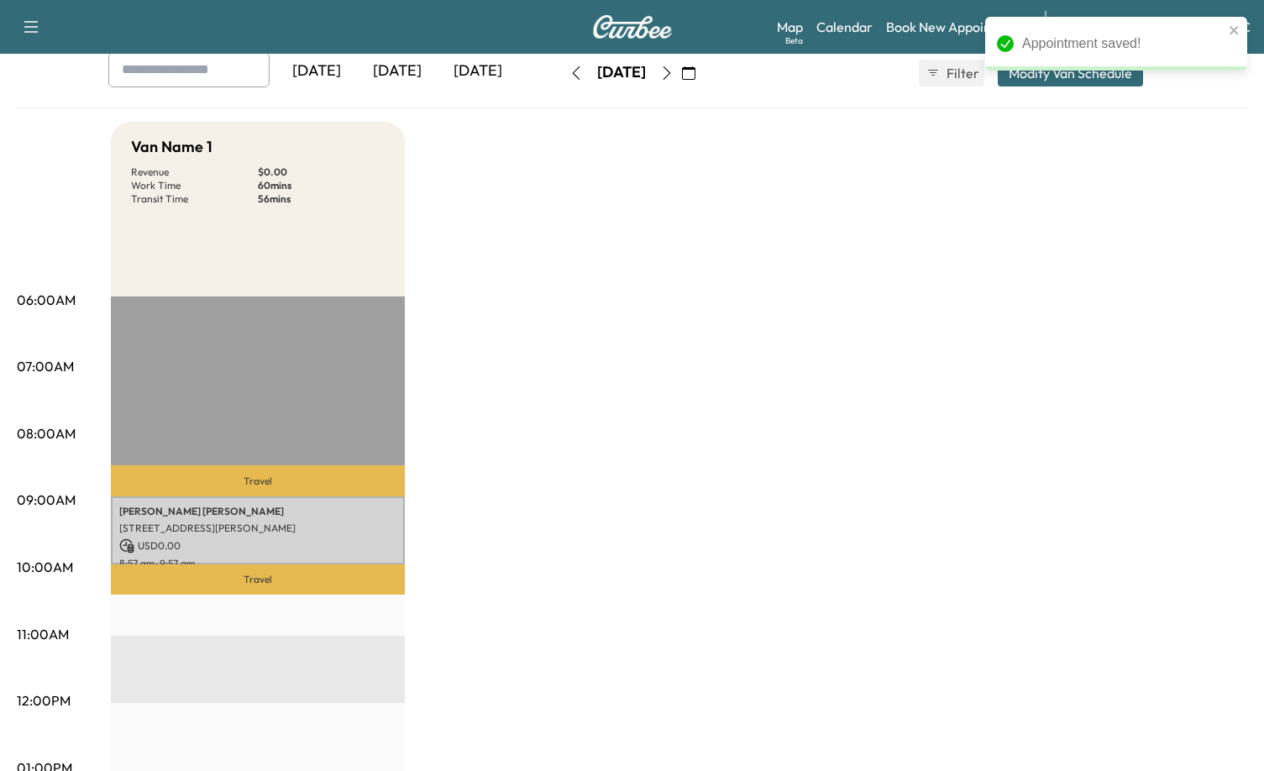
scroll to position [336, 0]
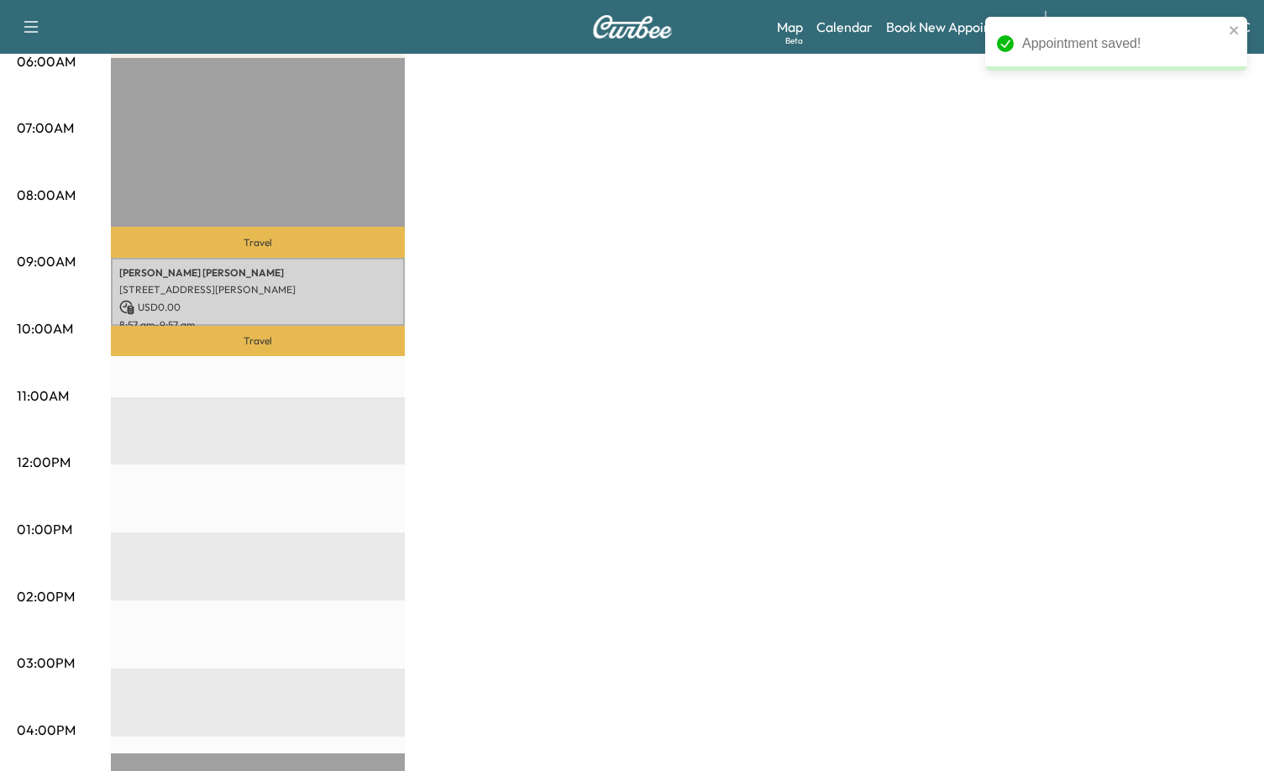
click at [254, 292] on p "[STREET_ADDRESS][PERSON_NAME]" at bounding box center [257, 289] width 277 height 13
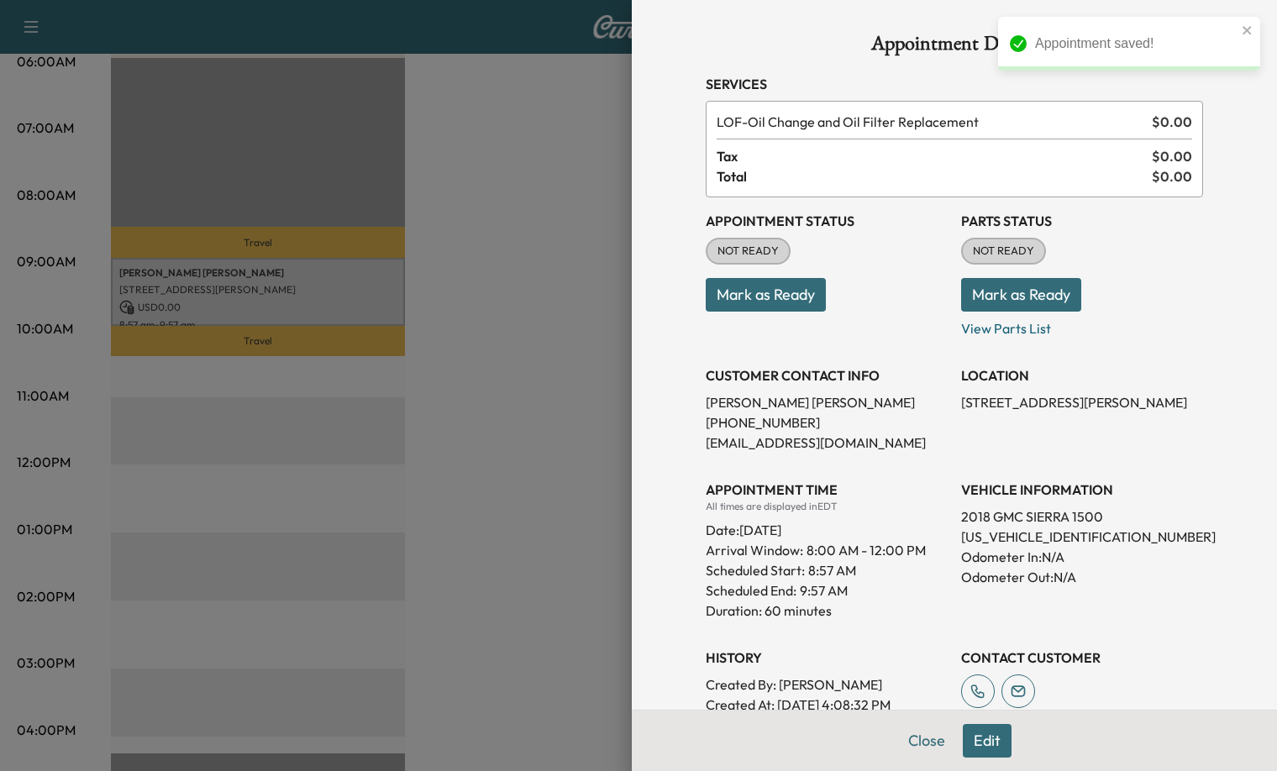
click at [708, 281] on button "Mark as Ready" at bounding box center [766, 295] width 120 height 34
click at [994, 286] on button "Mark as Ready" at bounding box center [1021, 295] width 120 height 34
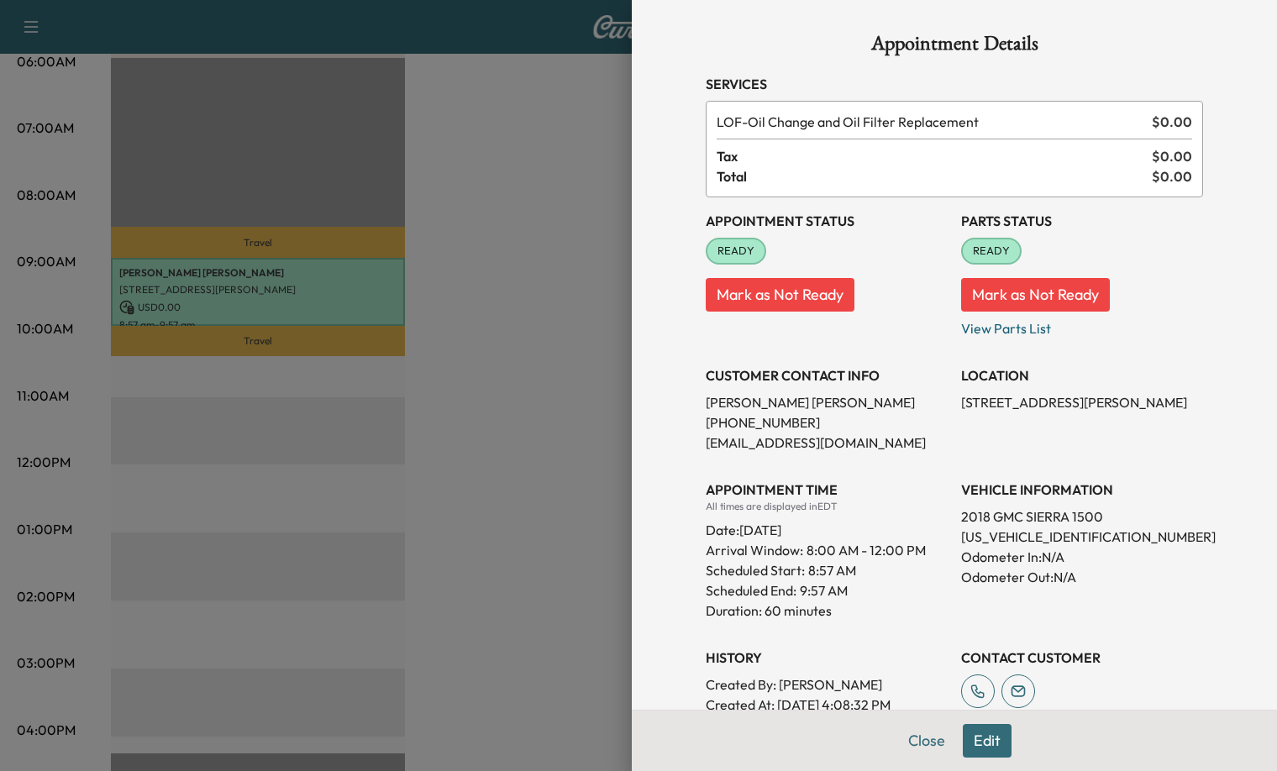
click at [560, 297] on div at bounding box center [638, 385] width 1277 height 771
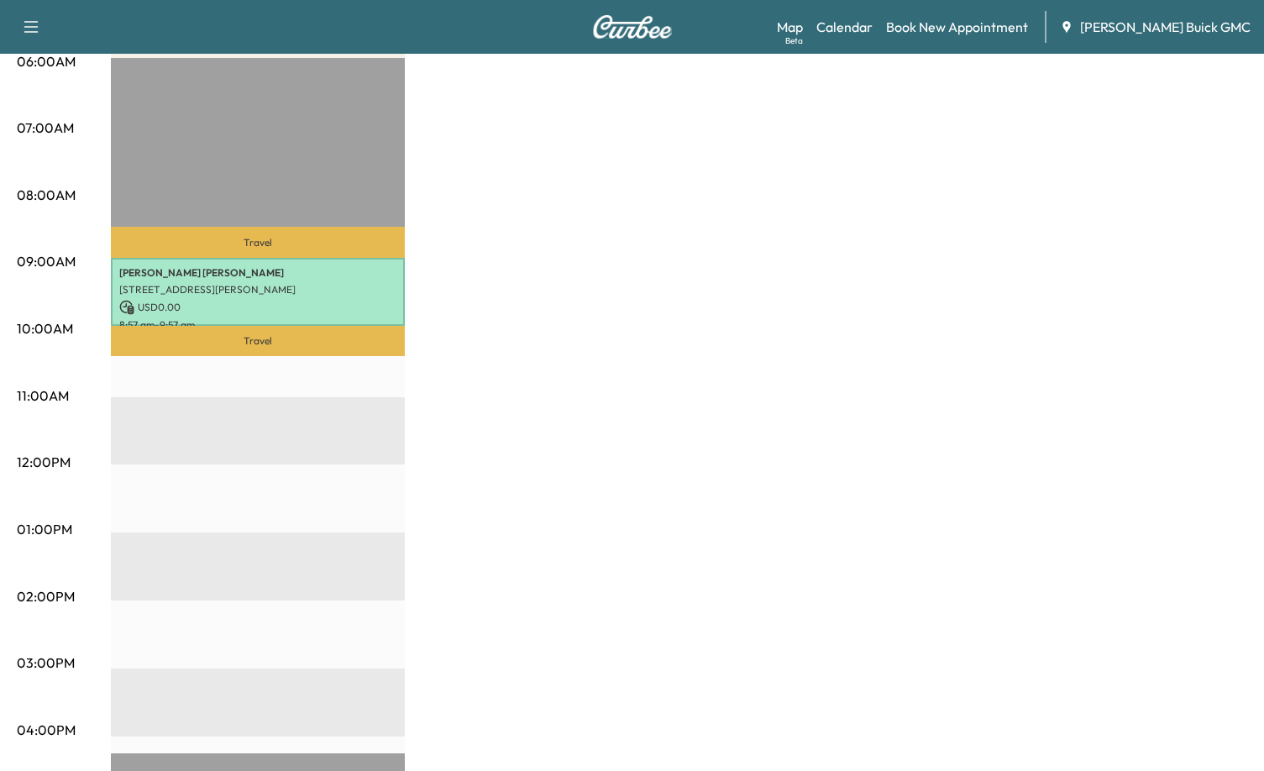
scroll to position [0, 0]
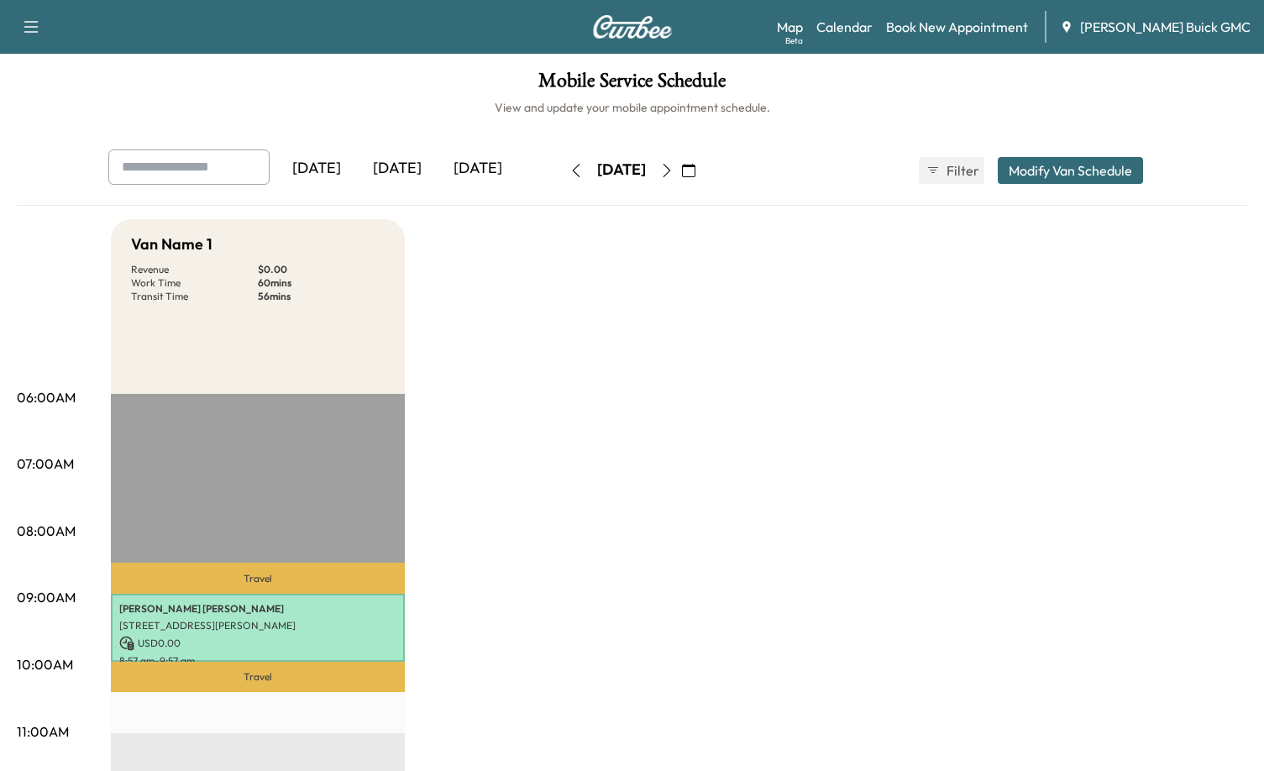
click at [467, 176] on div "[DATE]" at bounding box center [478, 169] width 81 height 39
click at [386, 170] on div "[DATE]" at bounding box center [397, 169] width 81 height 39
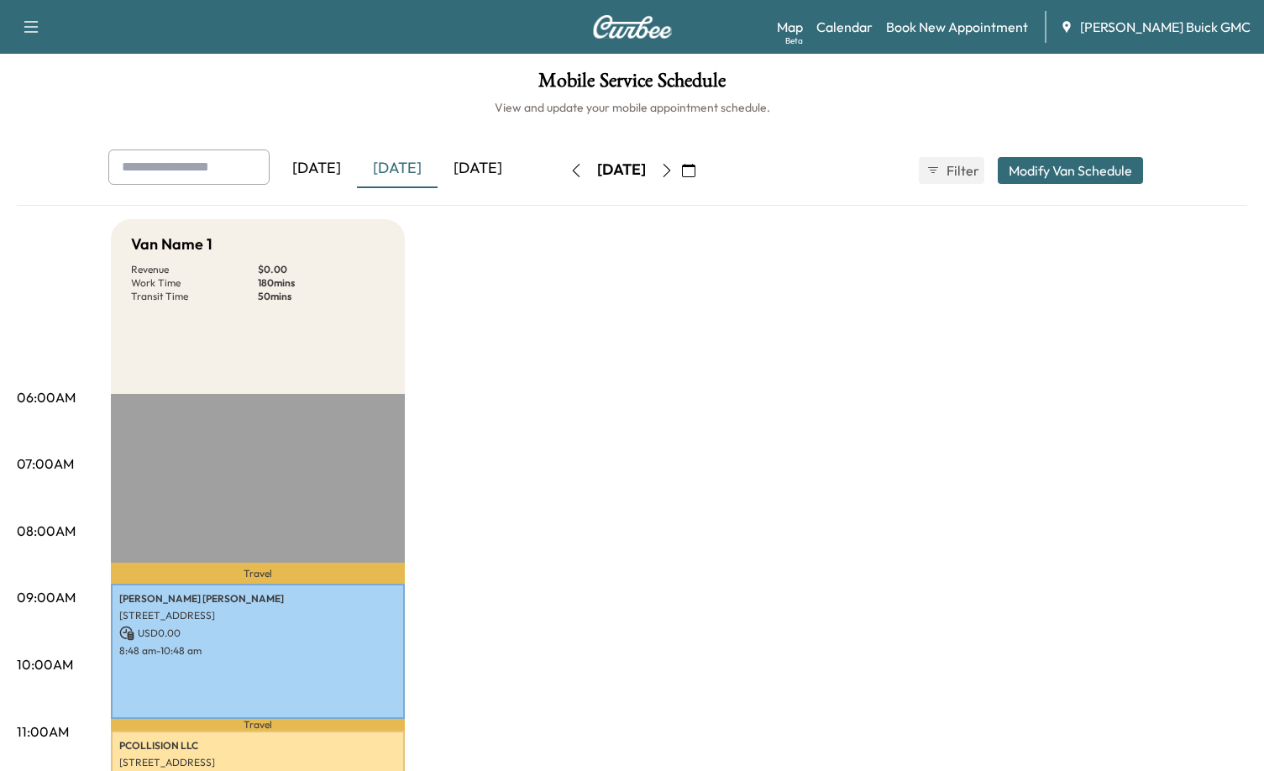
click at [504, 175] on div "[DATE]" at bounding box center [478, 169] width 81 height 39
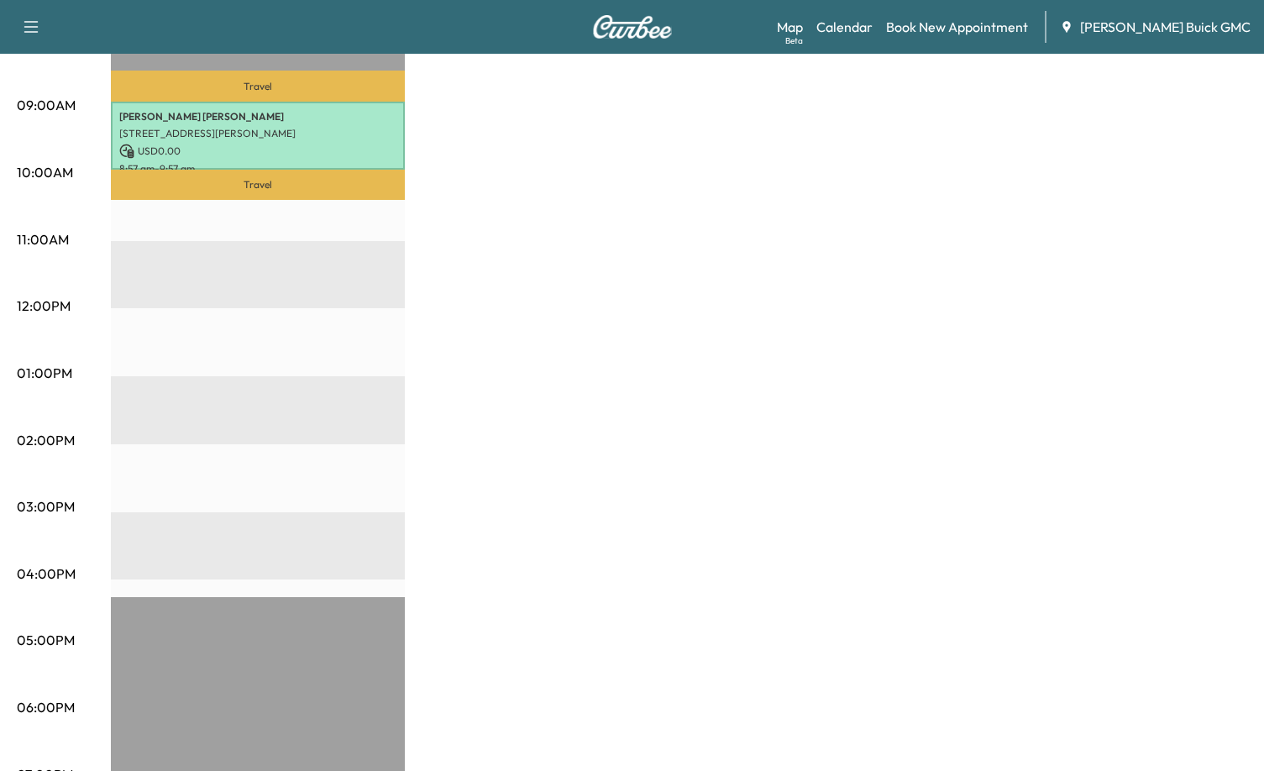
click at [870, 530] on div "Van Name 1 Revenue $ 0.00 Work Time 60 mins Transit Time 56 mins Travel [PERSON…" at bounding box center [679, 357] width 1136 height 1260
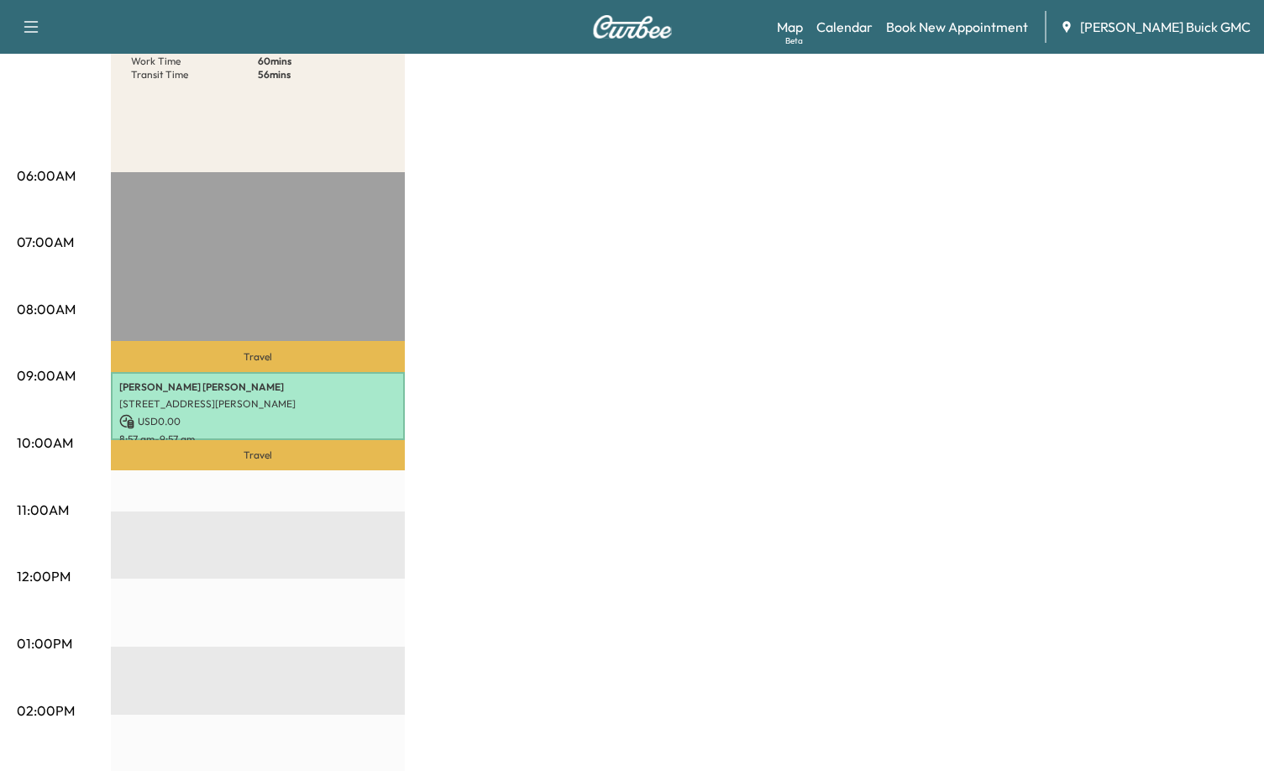
scroll to position [221, 0]
